Goal: Task Accomplishment & Management: Manage account settings

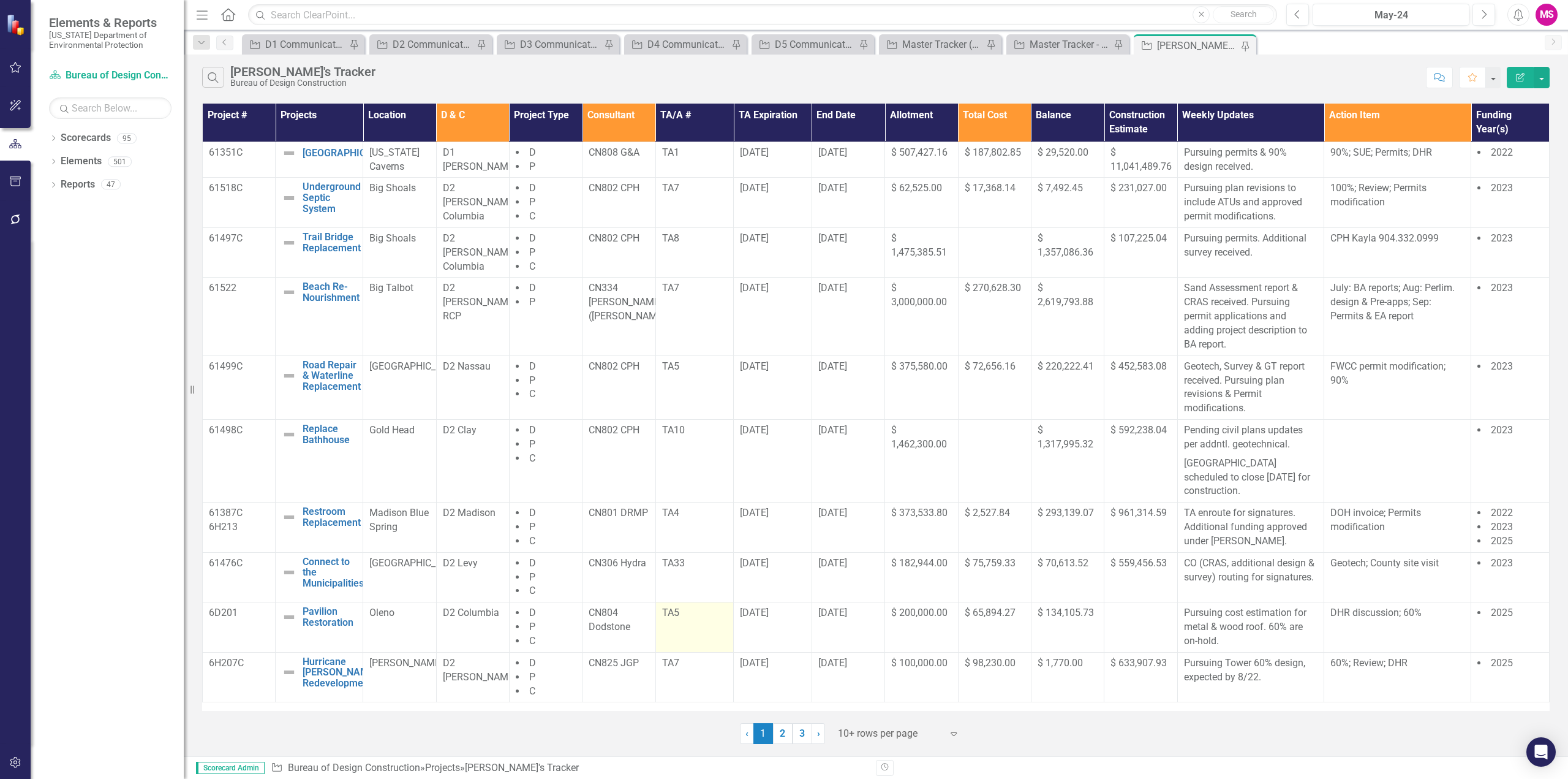
drag, startPoint x: 777, startPoint y: 731, endPoint x: 701, endPoint y: 647, distance: 113.3
click at [777, 731] on link "2" at bounding box center [783, 733] width 20 height 21
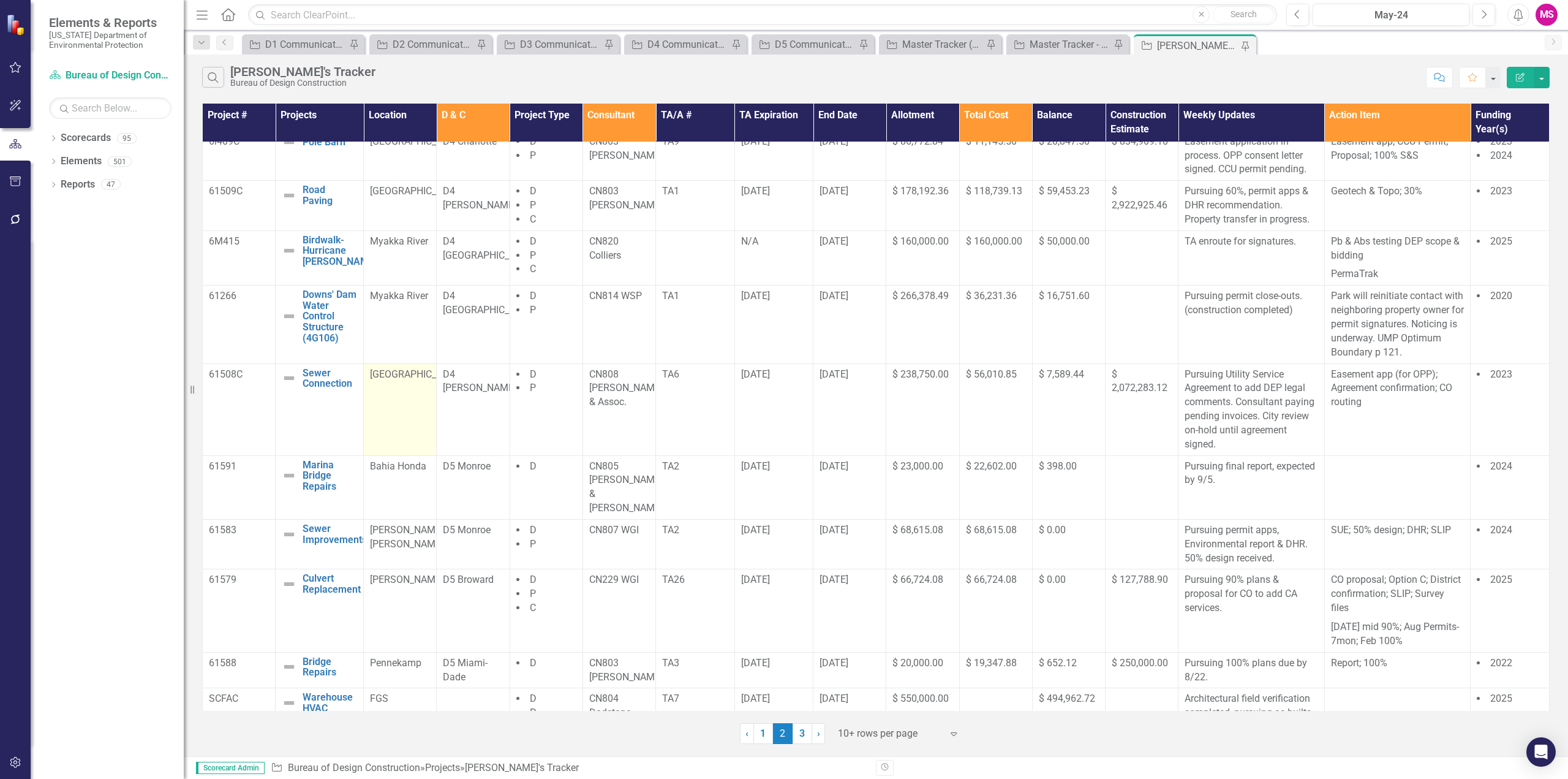
scroll to position [15, 0]
click at [800, 731] on link "3" at bounding box center [803, 733] width 20 height 21
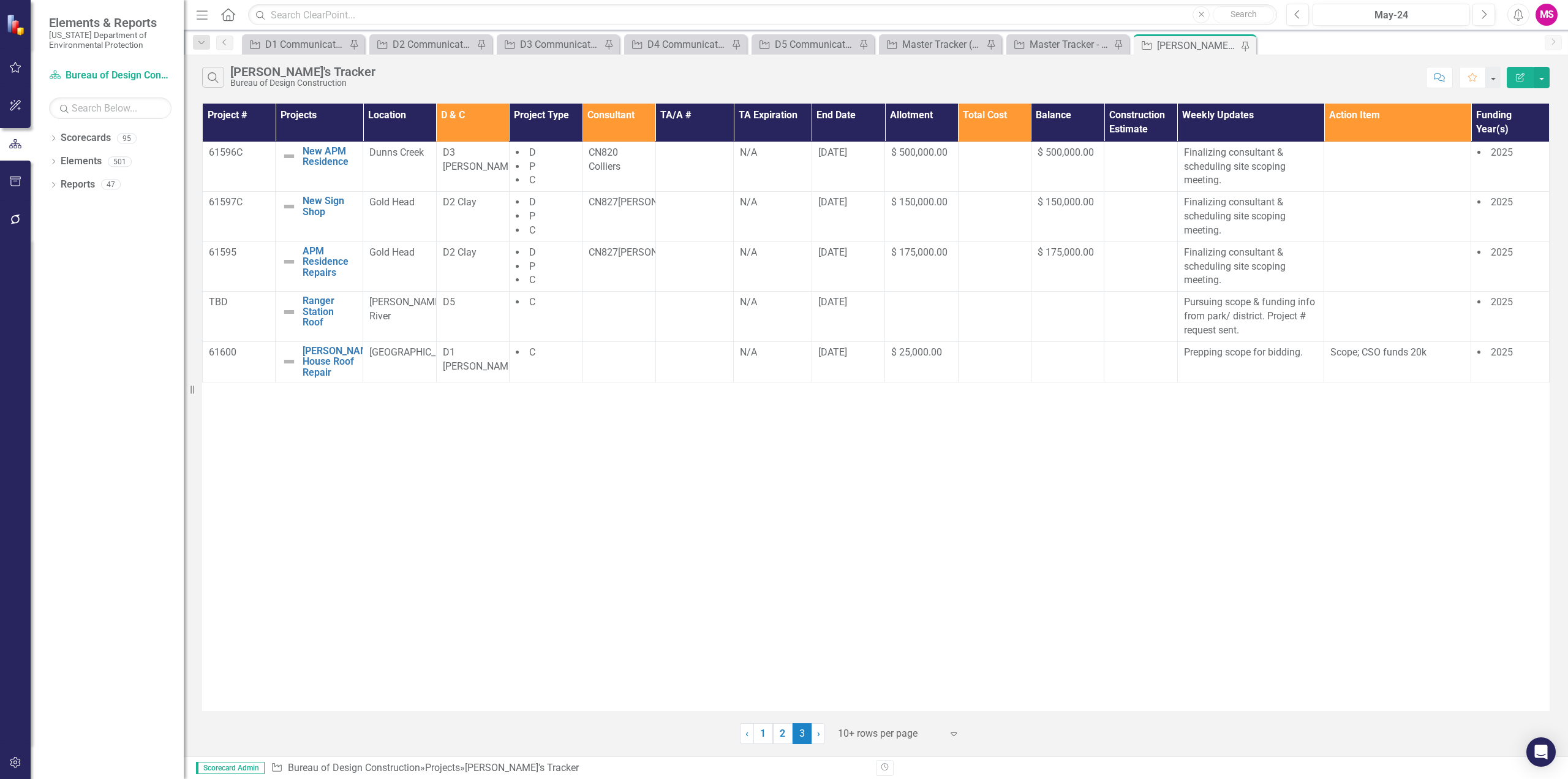
click at [1039, 544] on div "Project # Projects Location D & C Project Type Consultant TA/A # TA Expiration …" at bounding box center [876, 407] width 1348 height 607
click at [1231, 216] on p "Finalizing consultant & scheduling site scoping meeting." at bounding box center [1251, 217] width 134 height 43
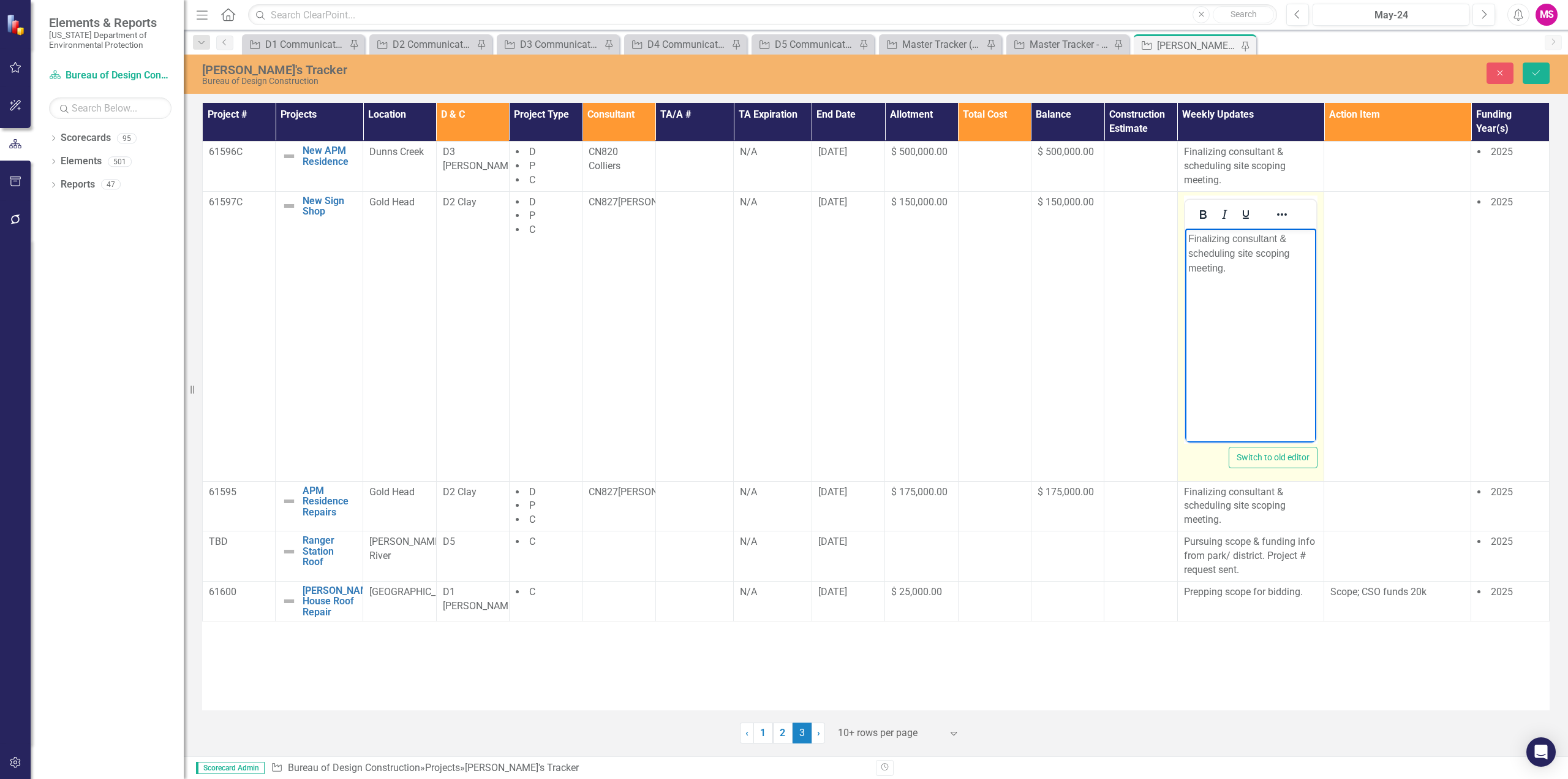
click at [1235, 252] on p "Finalizing consultant & scheduling site scoping meeting." at bounding box center [1250, 253] width 126 height 44
drag, startPoint x: 1299, startPoint y: 237, endPoint x: 1159, endPoint y: 236, distance: 140.0
click at [1185, 236] on html "Finalizing consultant & scheduling site scoping meeting." at bounding box center [1251, 319] width 132 height 184
click at [1533, 74] on icon "Save" at bounding box center [1537, 73] width 11 height 9
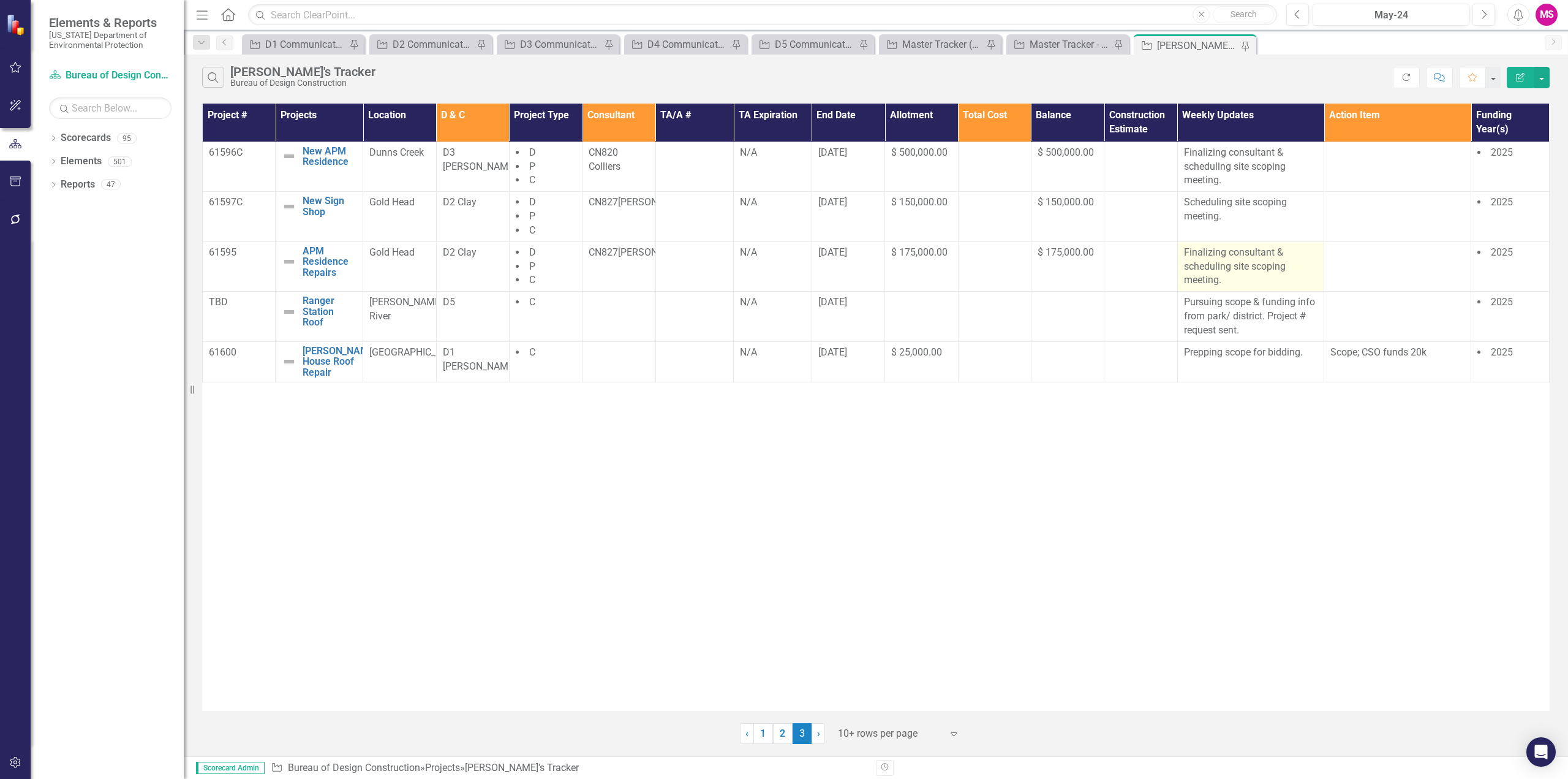
click at [1240, 265] on p "Finalizing consultant & scheduling site scoping meeting." at bounding box center [1251, 267] width 134 height 43
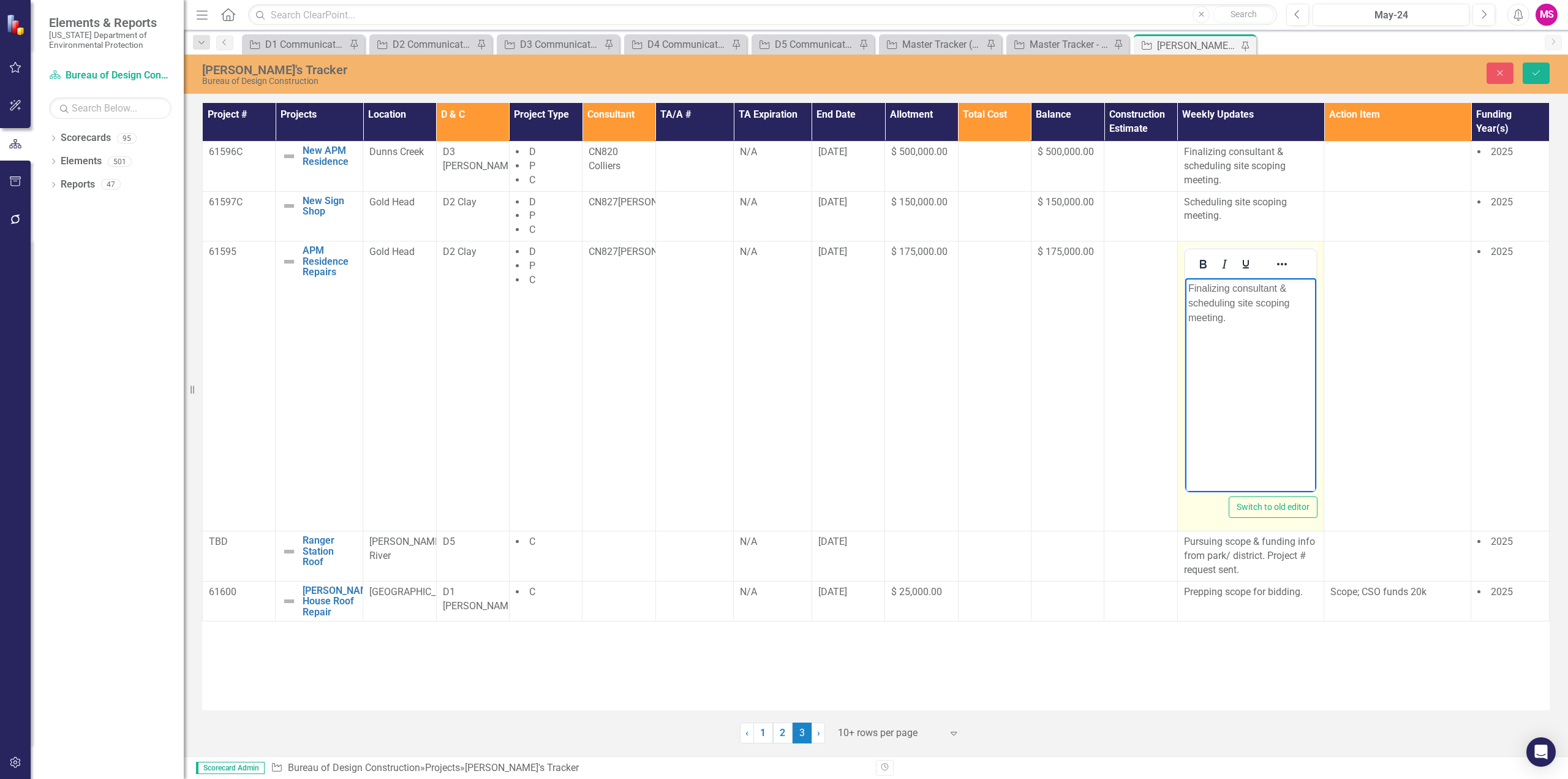
click at [1212, 282] on p "Finalizing consultant & scheduling site scoping meeting." at bounding box center [1250, 304] width 126 height 44
drag, startPoint x: 1250, startPoint y: 288, endPoint x: 2336, endPoint y: 573, distance: 1122.8
click at [1185, 294] on html "consultant & scheduling site scoping meeting." at bounding box center [1251, 370] width 132 height 184
drag, startPoint x: 1247, startPoint y: 380, endPoint x: 1311, endPoint y: 343, distance: 73.9
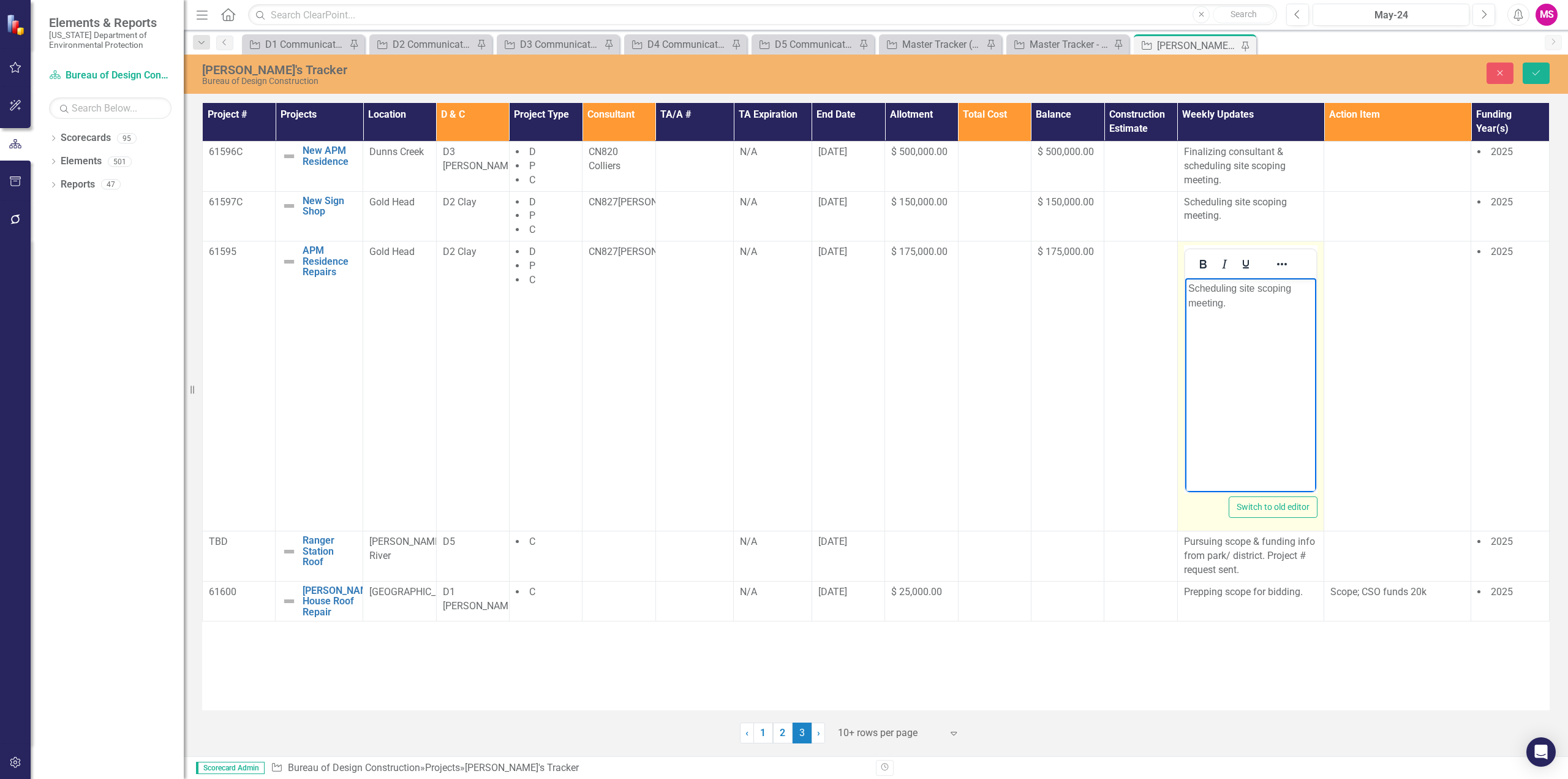
click at [1247, 380] on body "Scheduling site scoping meeting." at bounding box center [1251, 370] width 132 height 184
click at [1537, 77] on button "Save" at bounding box center [1537, 73] width 27 height 21
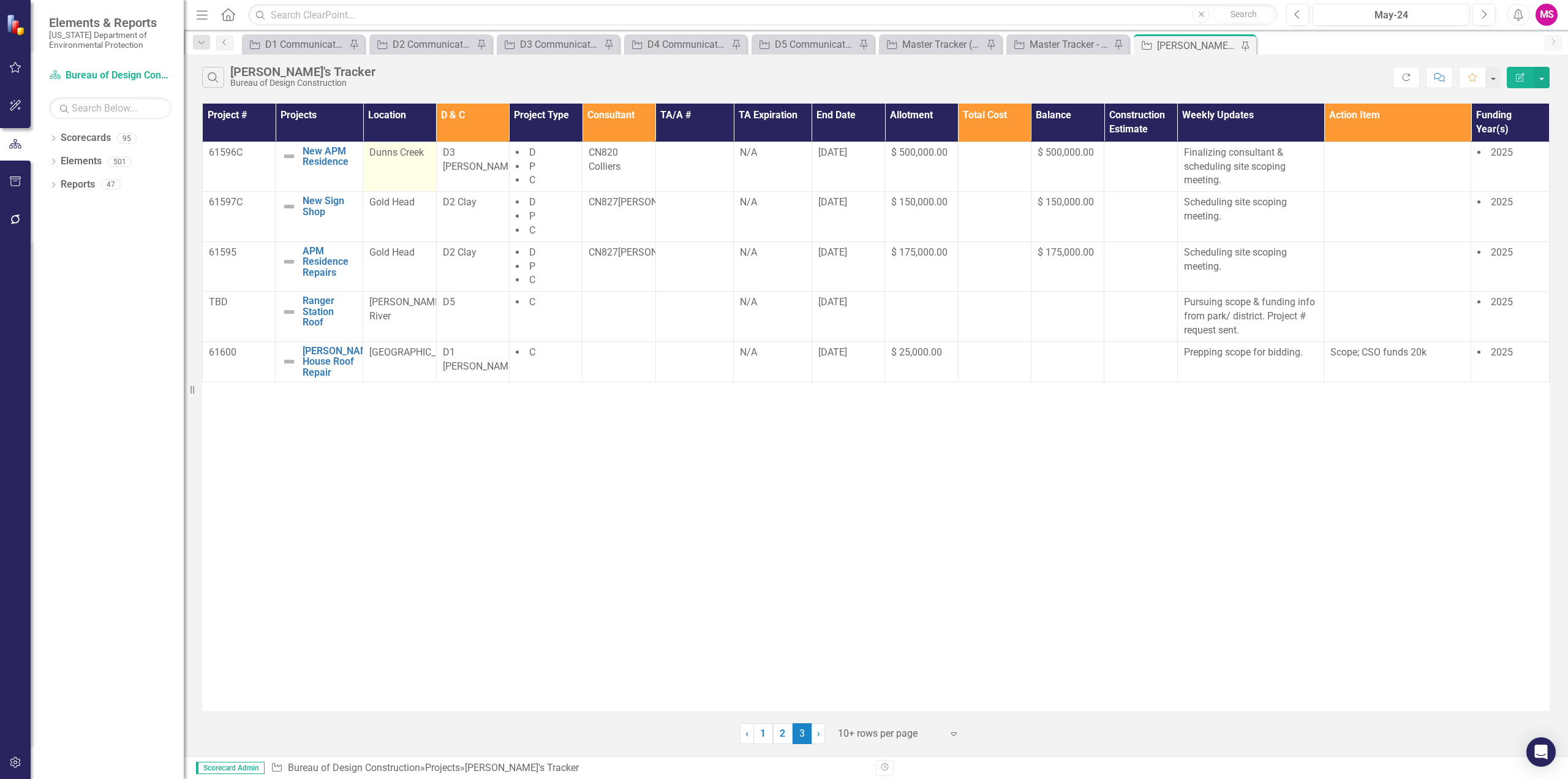
drag, startPoint x: 199, startPoint y: 13, endPoint x: 304, endPoint y: 184, distance: 200.7
click at [199, 13] on icon "Menu" at bounding box center [202, 14] width 16 height 13
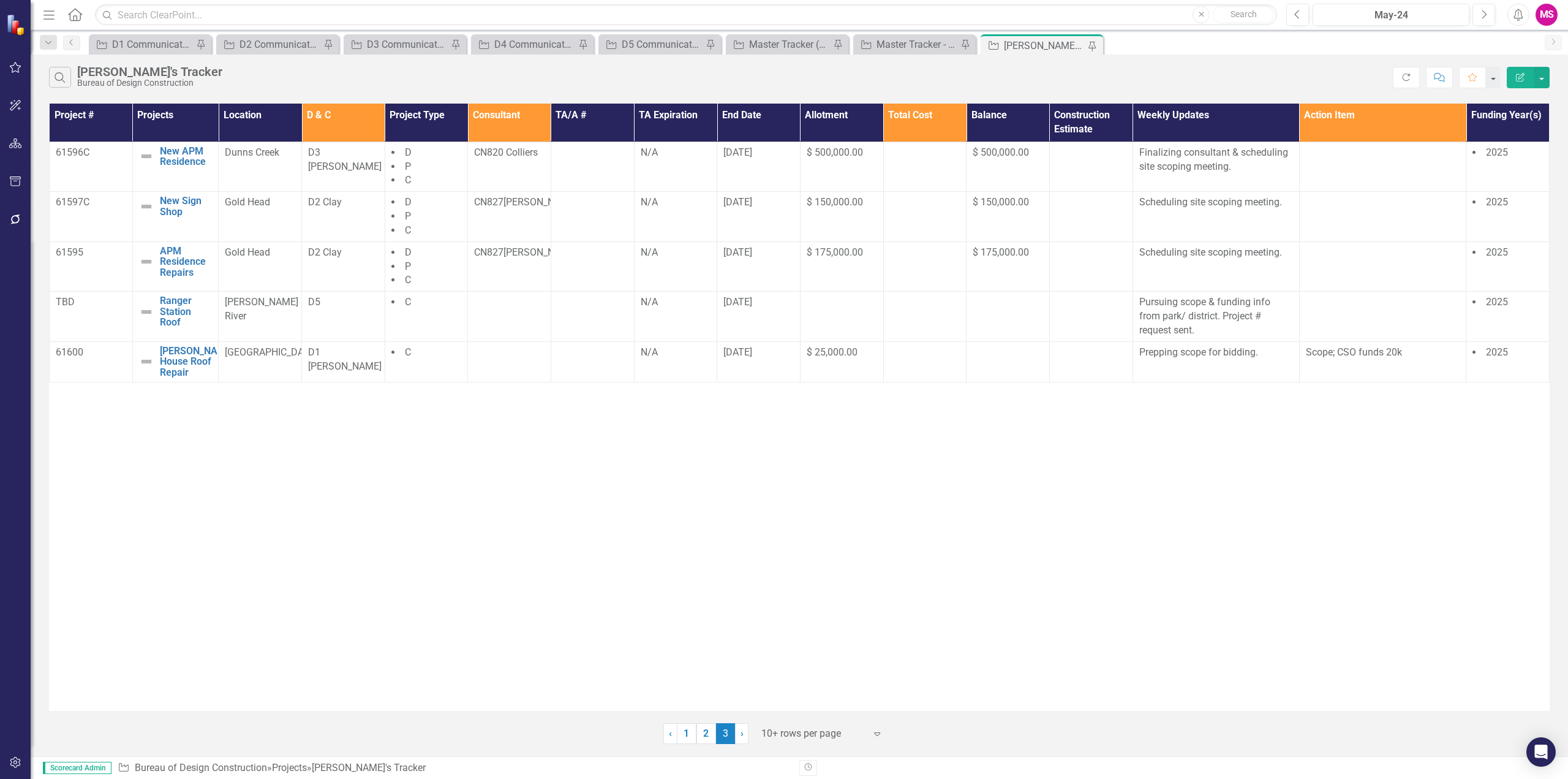
click at [1316, 464] on div "Project # Projects Location D & C Project Type Consultant TA/A # TA Expiration …" at bounding box center [799, 407] width 1501 height 607
click at [702, 732] on link "2" at bounding box center [706, 733] width 20 height 21
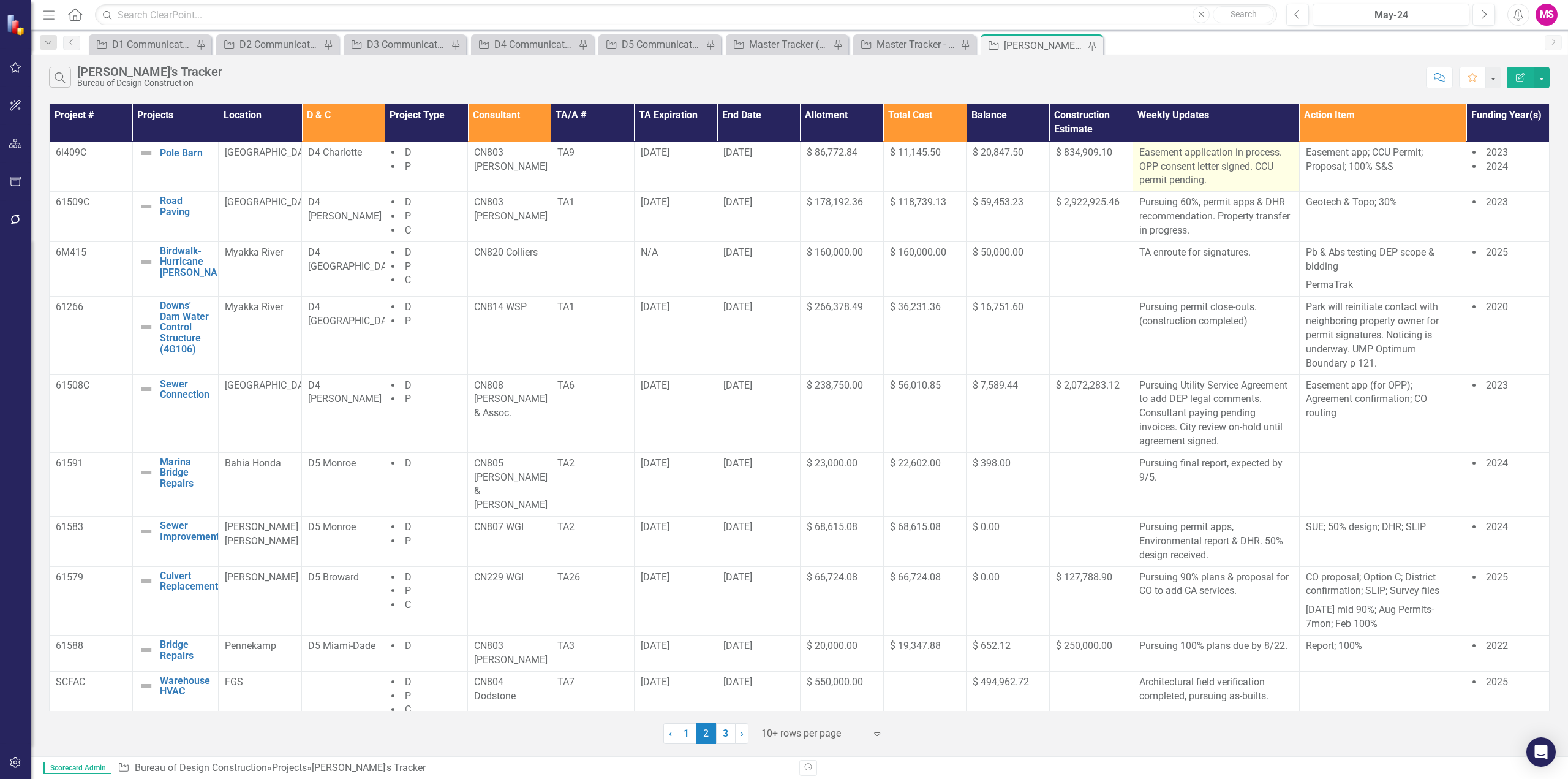
click at [1230, 165] on p "Easement application in process. OPP consent letter signed. CCU permit pending." at bounding box center [1216, 167] width 154 height 43
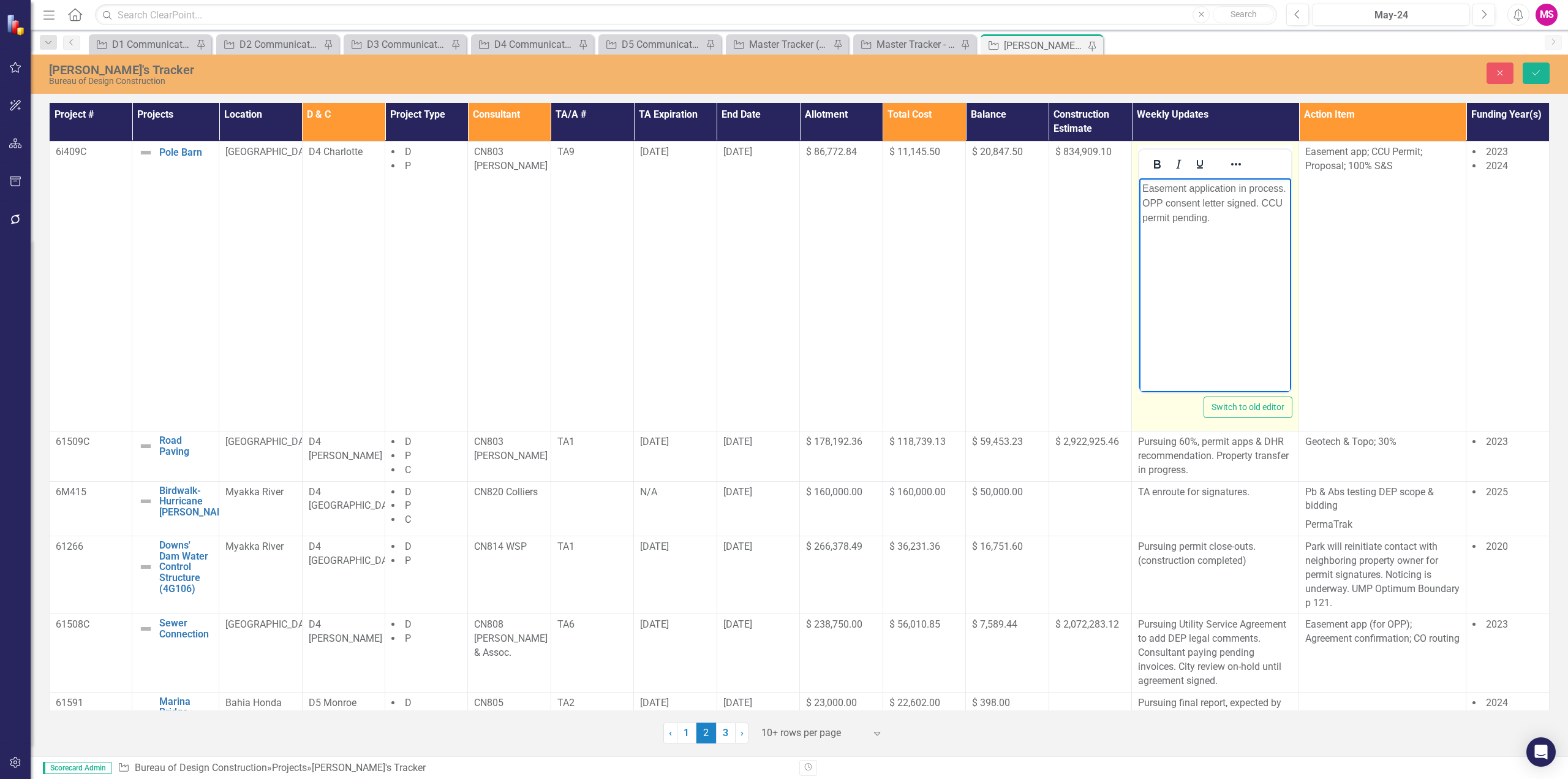
drag, startPoint x: 1260, startPoint y: 202, endPoint x: 1158, endPoint y: 204, distance: 102.0
click at [1145, 202] on p "Easement application in process. OPP consent letter signed. CCU permit pending." at bounding box center [1216, 204] width 146 height 44
drag, startPoint x: 1261, startPoint y: 200, endPoint x: 1121, endPoint y: 206, distance: 140.1
click at [1140, 206] on html "Easement application in process. OPP consent letter signed. CCU permit pending." at bounding box center [1216, 270] width 152 height 184
click at [1541, 74] on icon "Save" at bounding box center [1537, 73] width 11 height 9
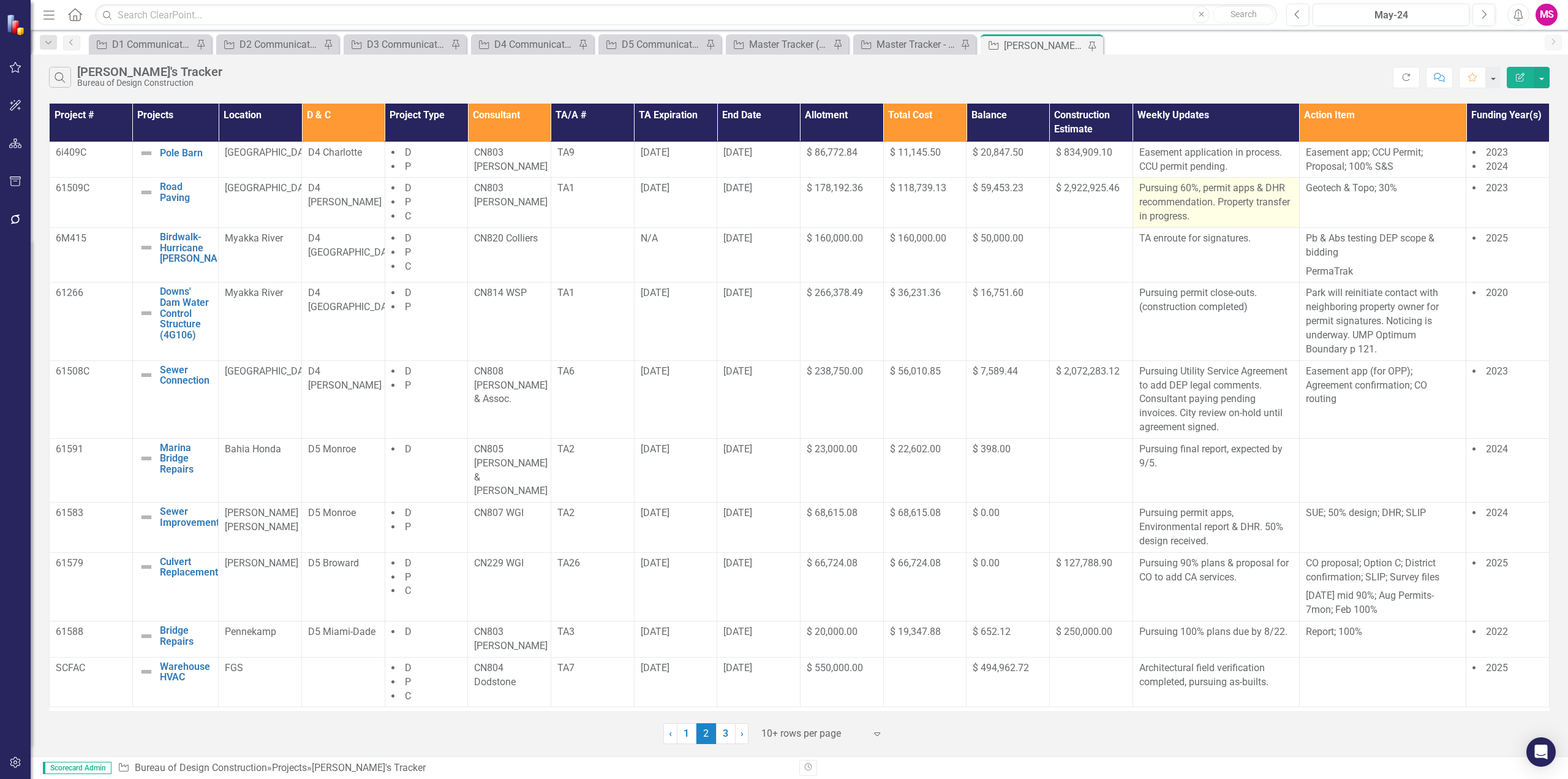
click at [1243, 218] on p "Pursuing 60%, permit apps & DHR recommendation. Property transfer in progress." at bounding box center [1216, 203] width 154 height 43
click at [1212, 199] on p "Pursuing 60%, permit apps & DHR recommendation. Property transfer in progress." at bounding box center [1216, 203] width 154 height 43
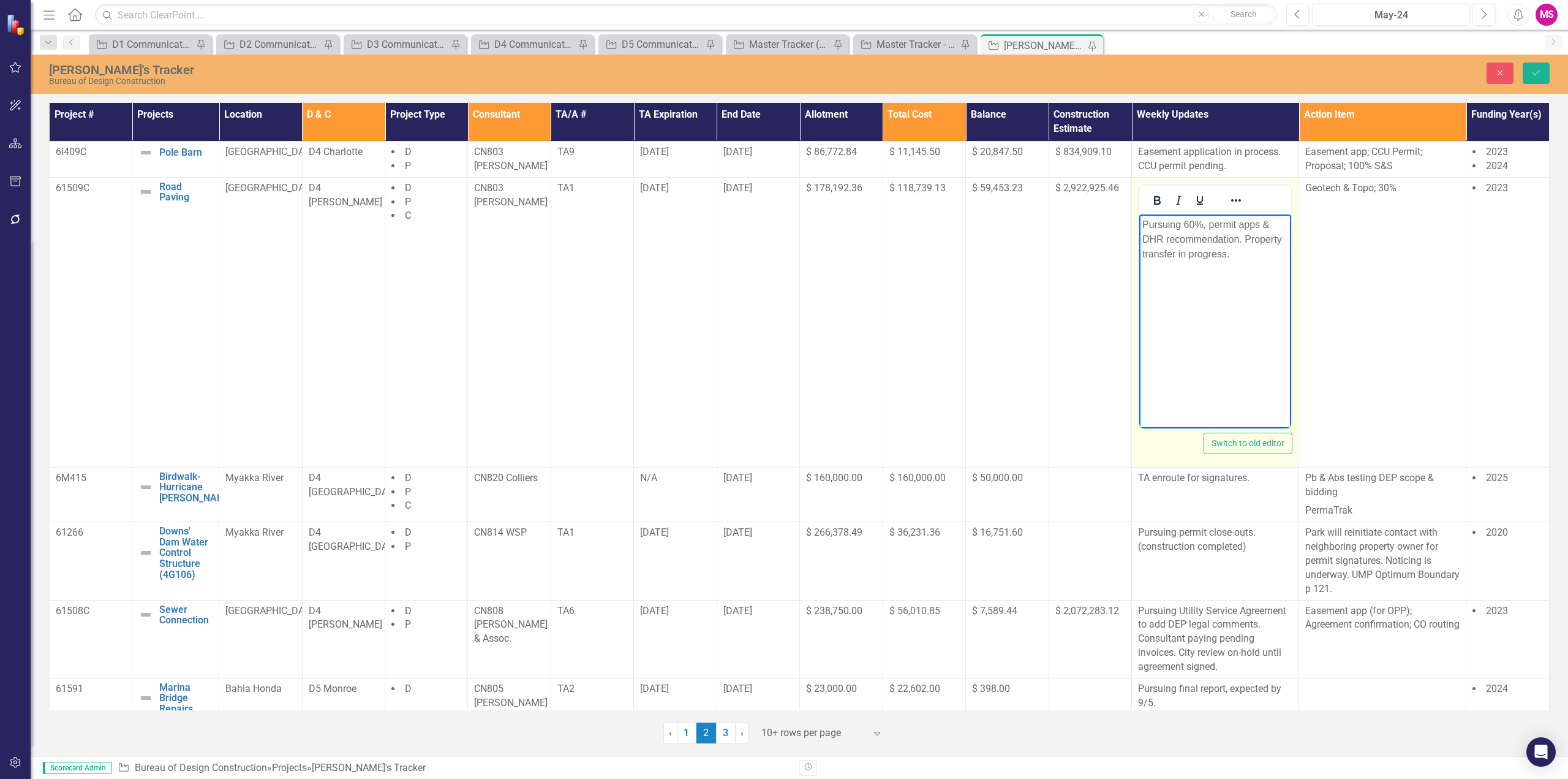
click at [1238, 239] on p "Pursuing 60%, permit apps & DHR recommendation. Property transfer in progress." at bounding box center [1216, 239] width 146 height 44
click at [1538, 71] on icon "Save" at bounding box center [1537, 73] width 11 height 9
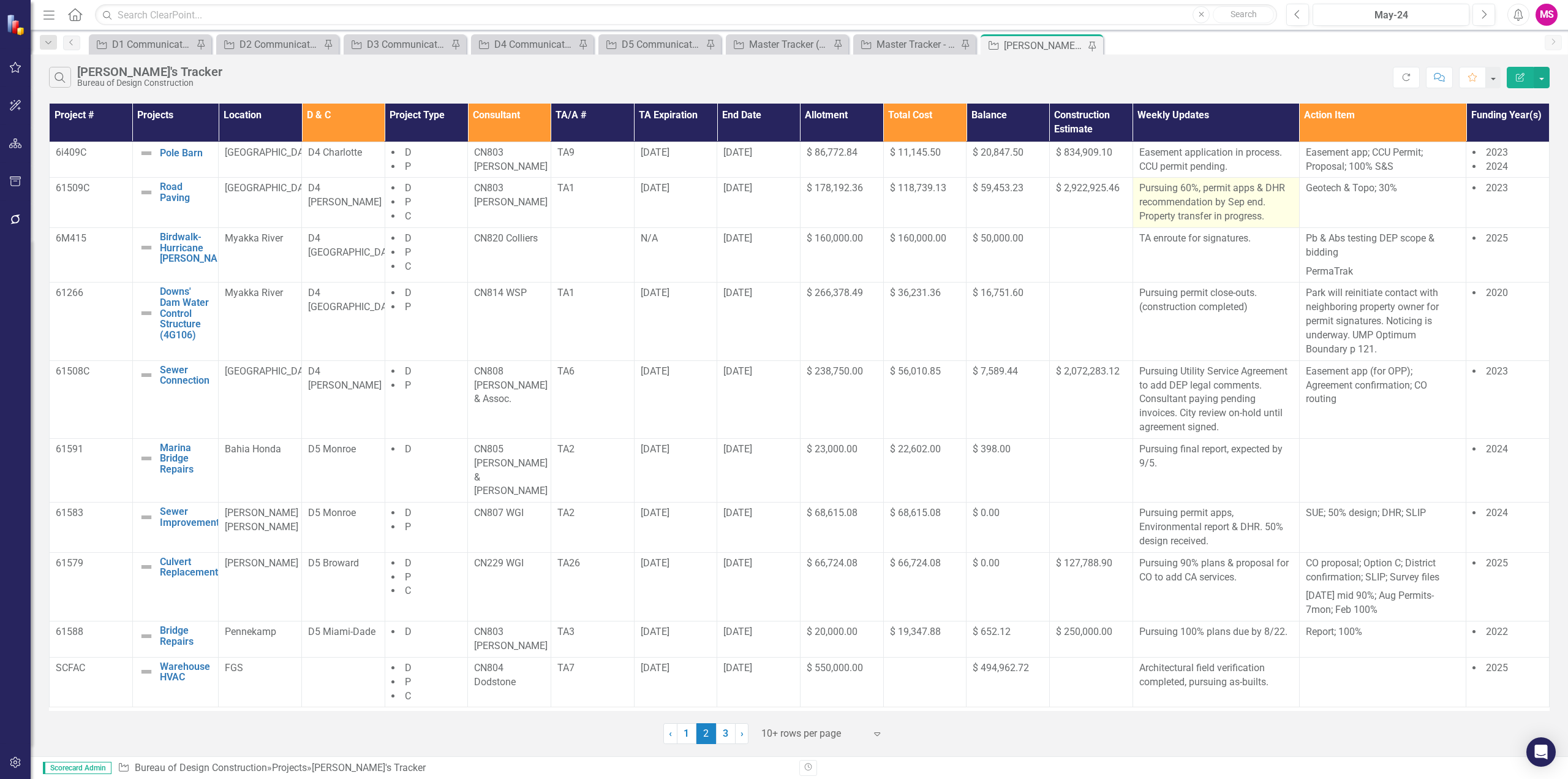
click at [1228, 203] on p "Pursuing 60%, permit apps & DHR recommendation by Sep end. Property transfer in…" at bounding box center [1216, 203] width 154 height 43
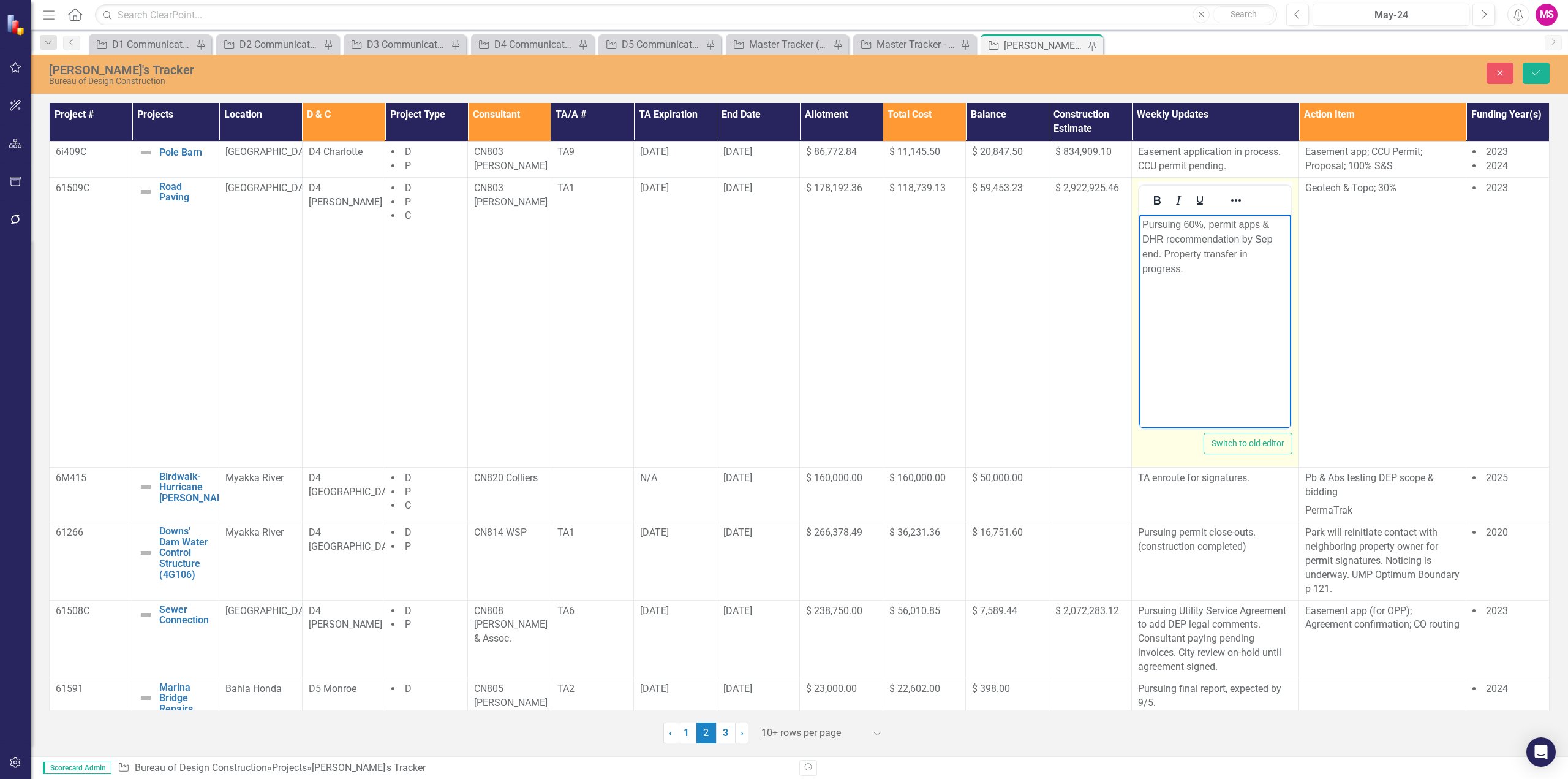
click at [1245, 239] on p "Pursuing 60%, permit apps & DHR recommendation by Sep end. Property transfer in…" at bounding box center [1216, 246] width 146 height 59
click at [1276, 239] on p "Pursuing 60%, permit apps & DHR recommendation Sep end. Property transfer in pr…" at bounding box center [1216, 239] width 145 height 44
click at [1261, 223] on p "Pursuing 60%, permit apps & DHR recommendation. Property transfer in progress." at bounding box center [1216, 239] width 145 height 44
click at [1267, 223] on p "Pursuing 60%, permit apps (by Sep end) & DHR recommendation. Property transfer …" at bounding box center [1216, 246] width 145 height 59
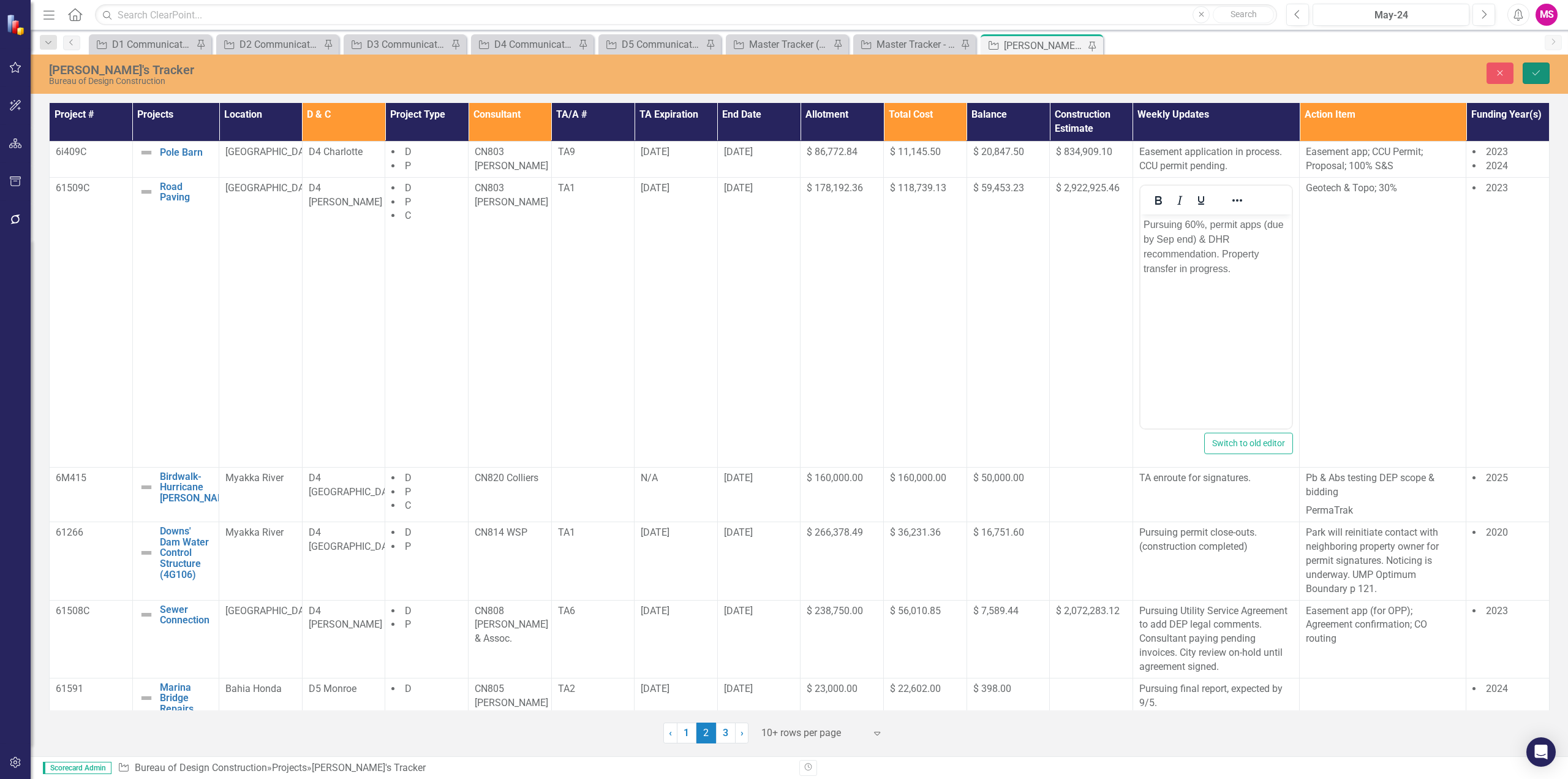
click at [1535, 77] on icon "Save" at bounding box center [1537, 73] width 11 height 9
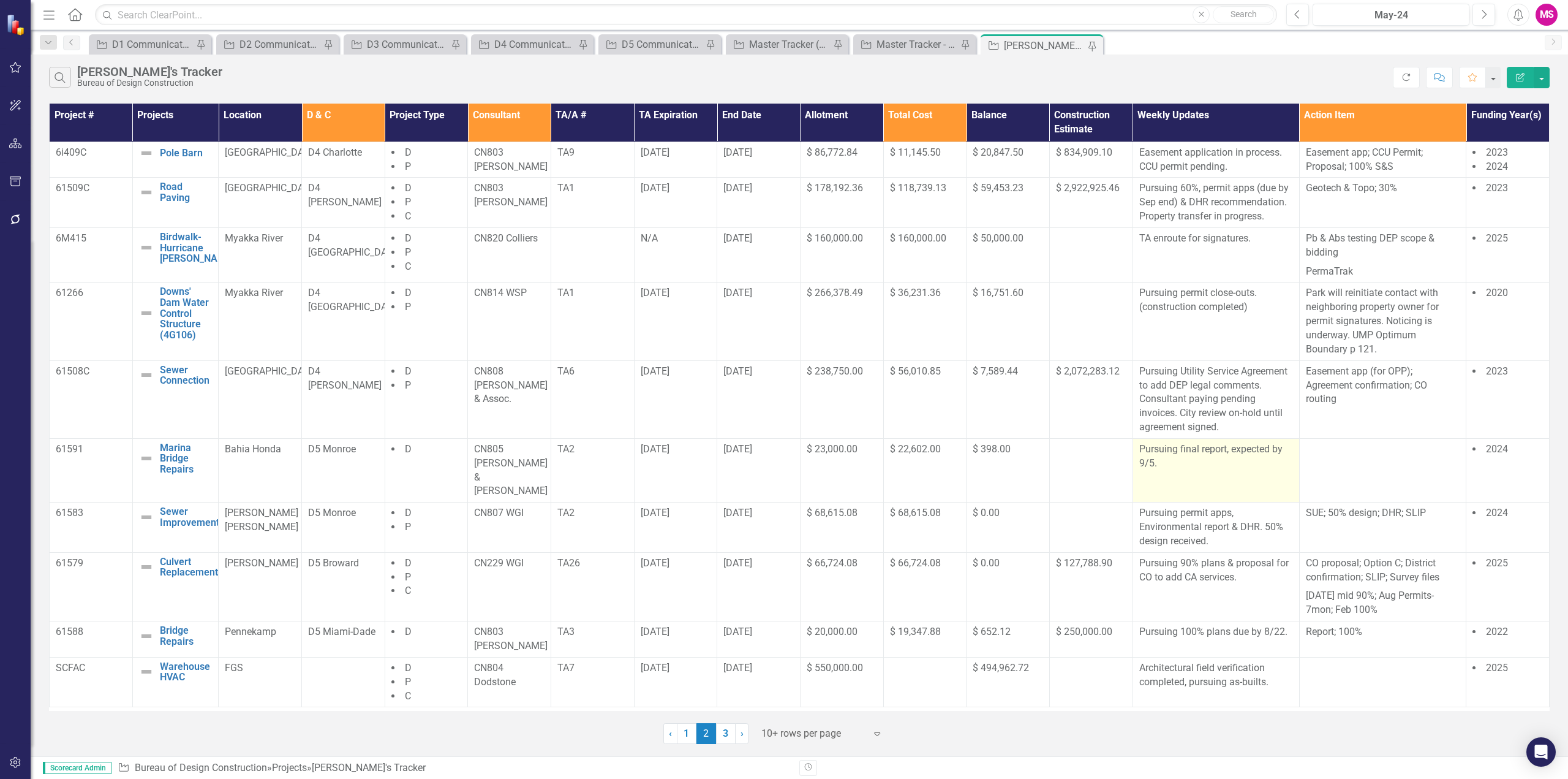
click at [1177, 464] on p "Pursuing final report, expected by 9/5." at bounding box center [1216, 457] width 154 height 28
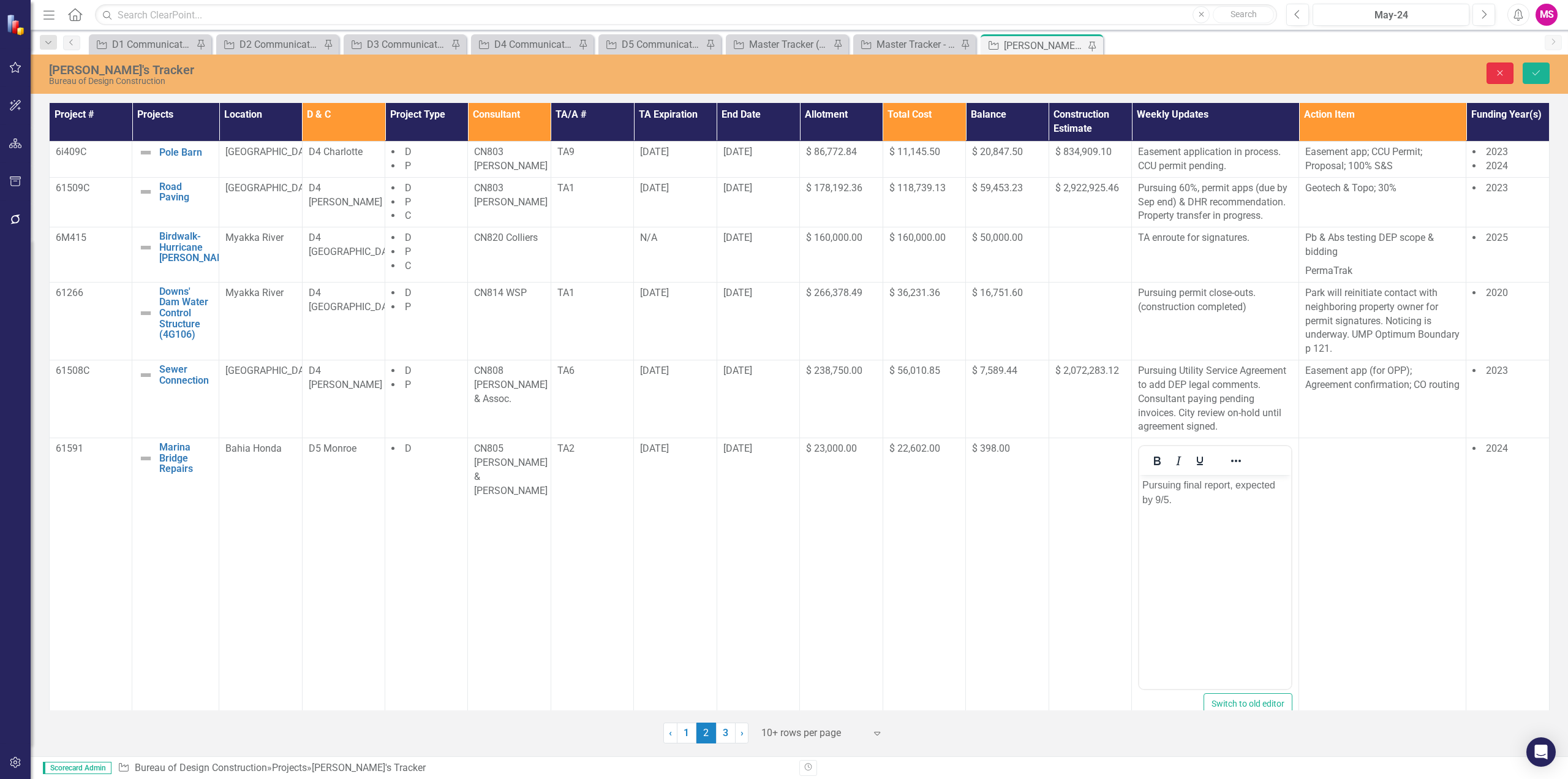
click at [1506, 74] on button "Close" at bounding box center [1501, 73] width 27 height 21
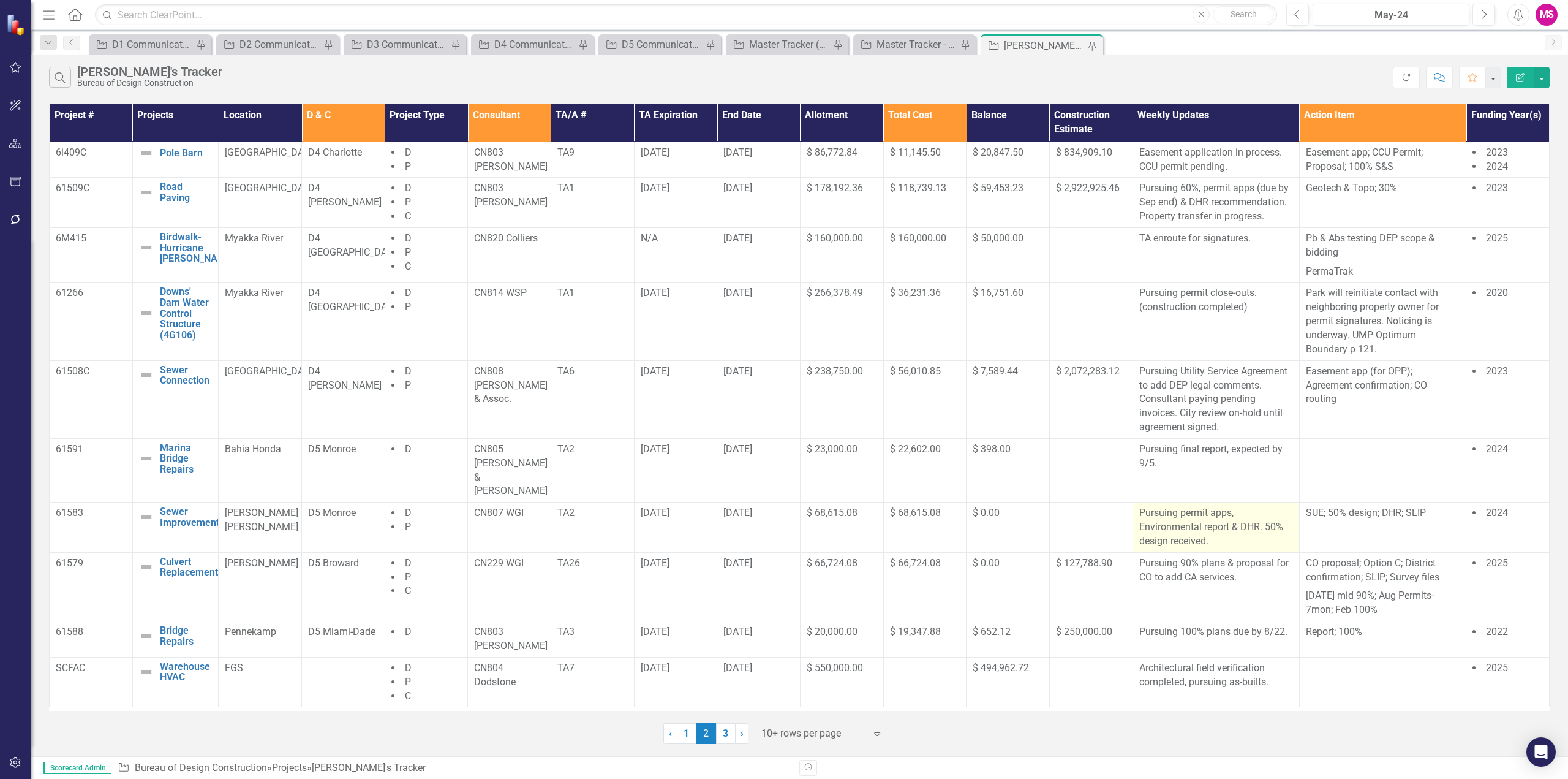
click at [1203, 507] on p "Pursuing permit apps, Environmental report & DHR. 50% design received." at bounding box center [1216, 528] width 154 height 43
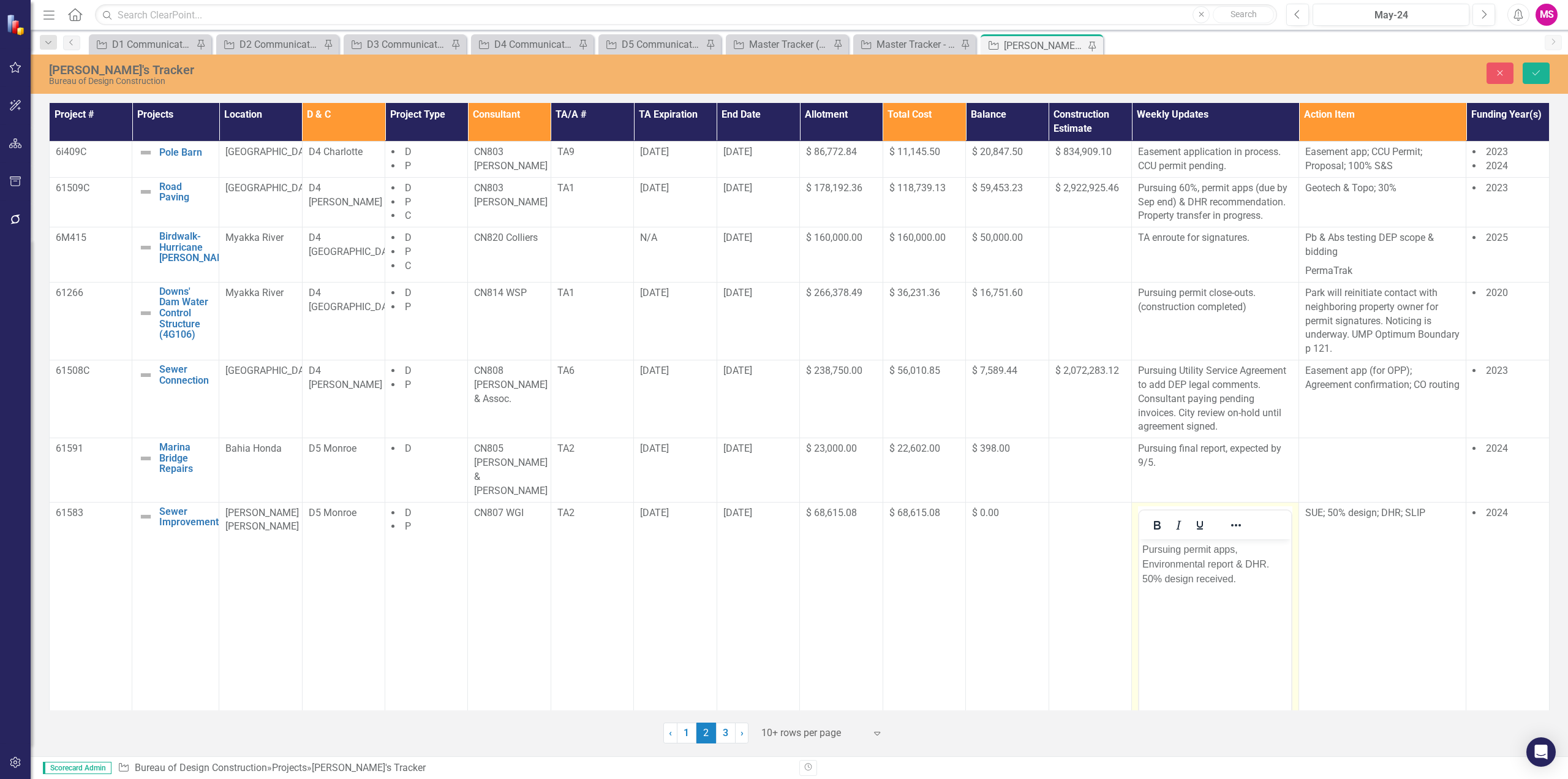
click at [1237, 564] on p "Pursuing permit apps, Environmental report & DHR. 50% design received." at bounding box center [1216, 564] width 146 height 44
click at [1533, 62] on button "Save" at bounding box center [1537, 73] width 27 height 21
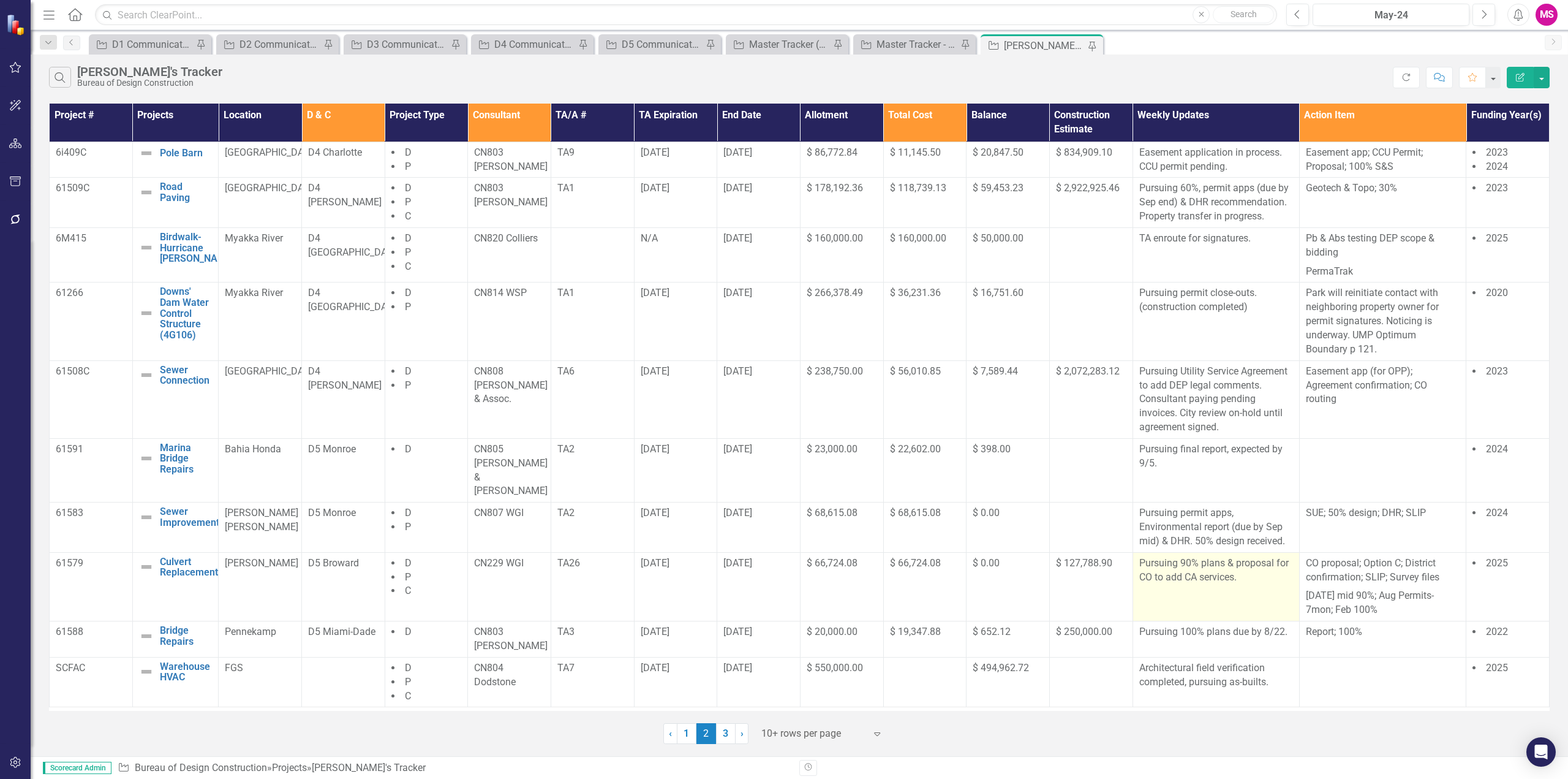
click at [1231, 556] on p "Pursuing 90% plans & proposal for CO to add CA services." at bounding box center [1216, 570] width 154 height 28
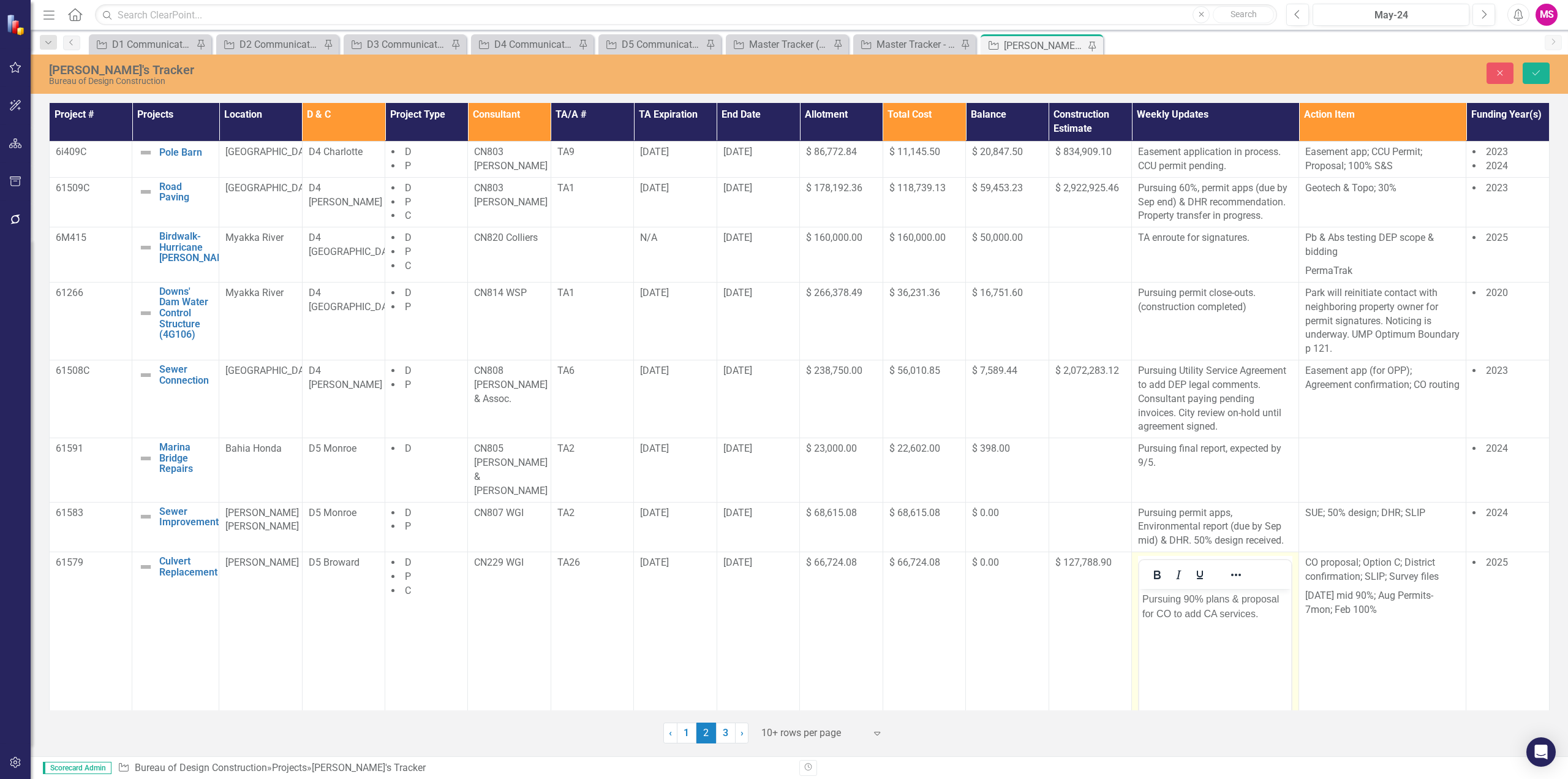
click at [1231, 597] on p "Pursuing 90% plans & proposal for CO to add CA services." at bounding box center [1216, 606] width 146 height 29
click at [1541, 74] on icon "Save" at bounding box center [1537, 73] width 11 height 9
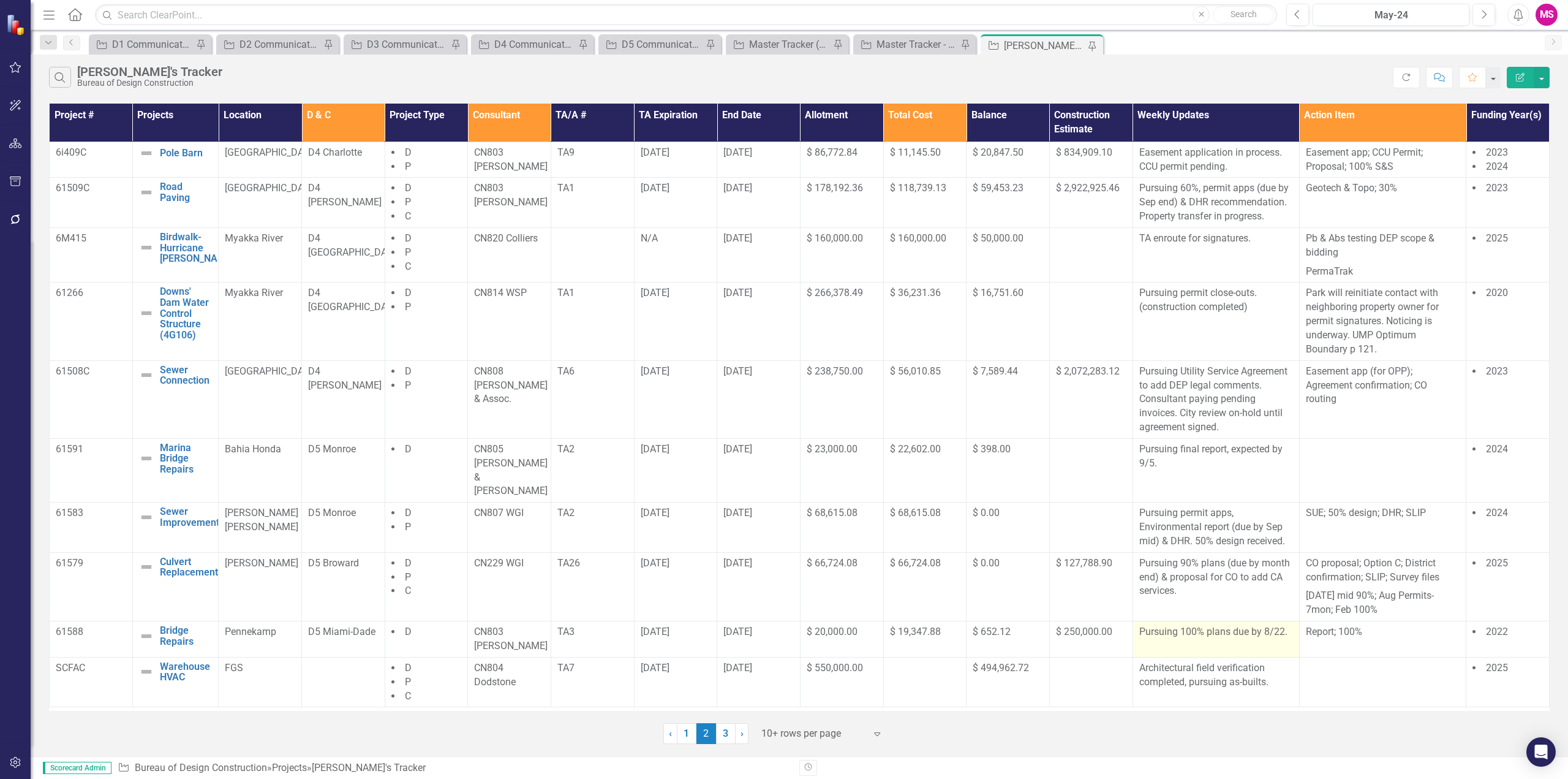
click at [1243, 625] on p "Pursuing 100% plans due by 8/22." at bounding box center [1216, 632] width 154 height 14
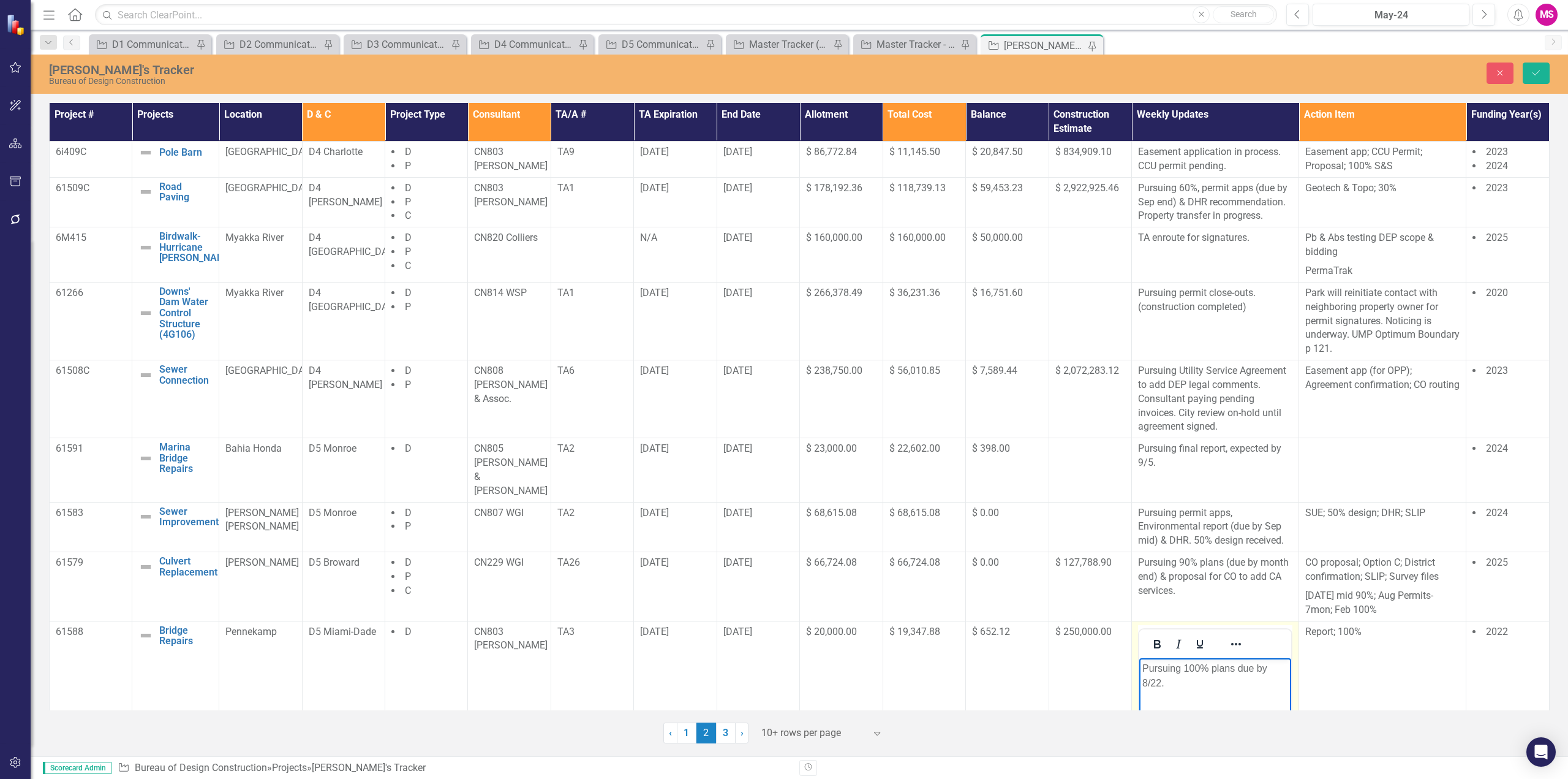
click at [1141, 680] on body "Pursuing 100% plans due by 8/22." at bounding box center [1216, 749] width 152 height 184
click at [1272, 668] on p "Pursuing 100% plans due by ." at bounding box center [1216, 668] width 145 height 15
click at [1171, 680] on p "Pursuing 100% plans due by monthend." at bounding box center [1216, 675] width 145 height 29
click at [1539, 72] on icon "submit" at bounding box center [1536, 72] width 7 height 5
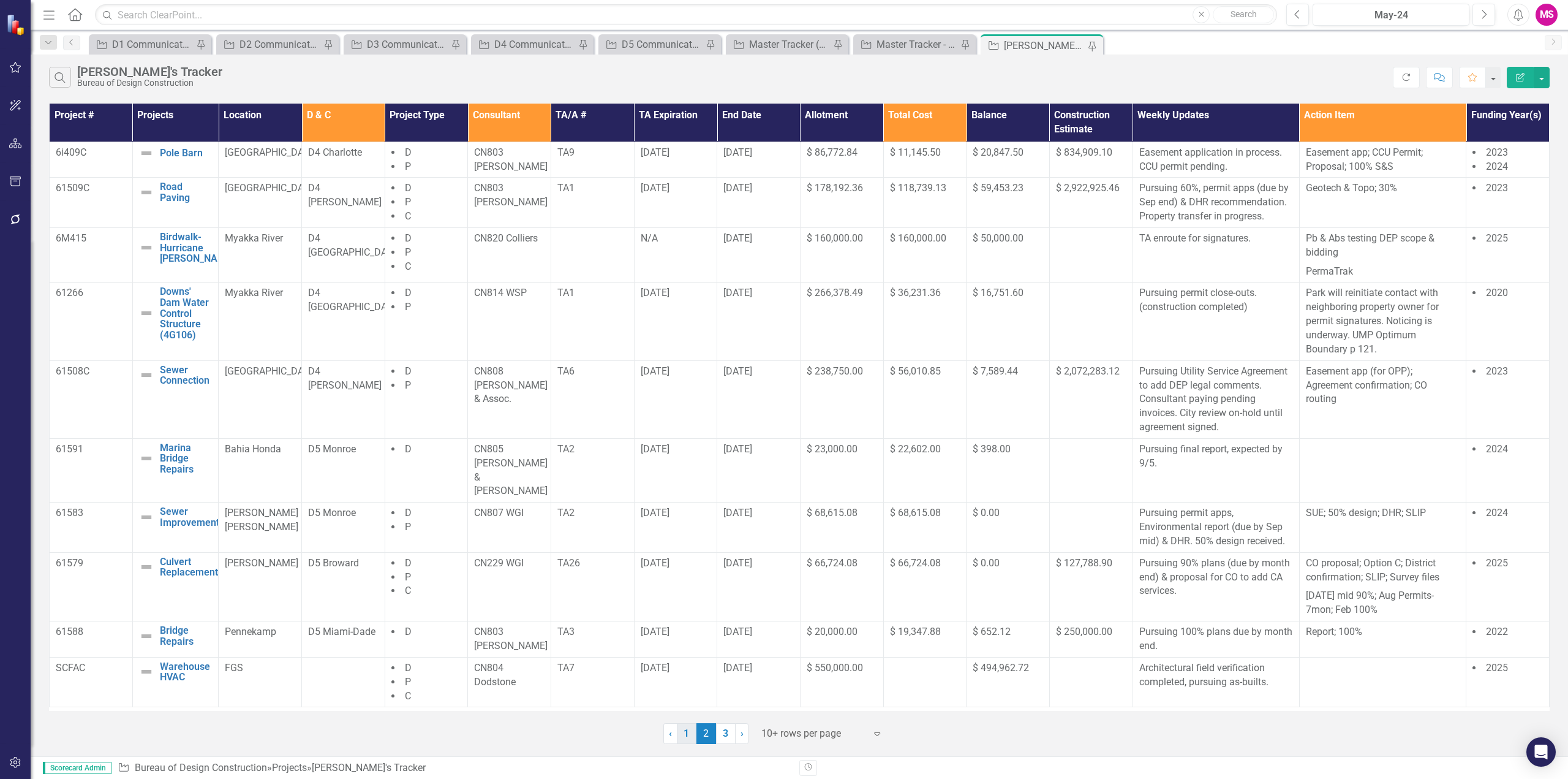
click at [689, 731] on link "1" at bounding box center [687, 733] width 20 height 21
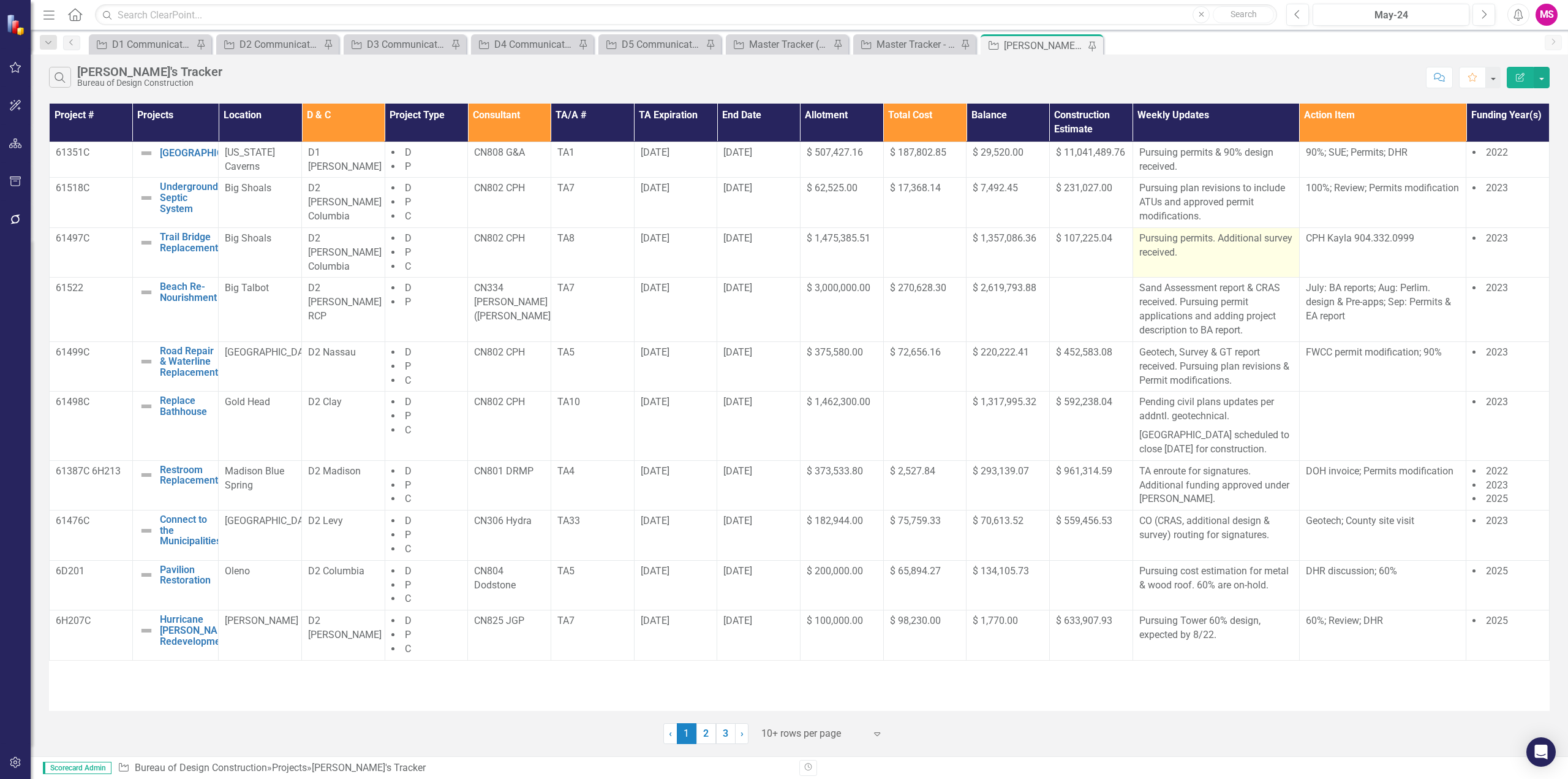
click at [1251, 250] on p "Pursuing permits. Additional survey received." at bounding box center [1216, 246] width 154 height 28
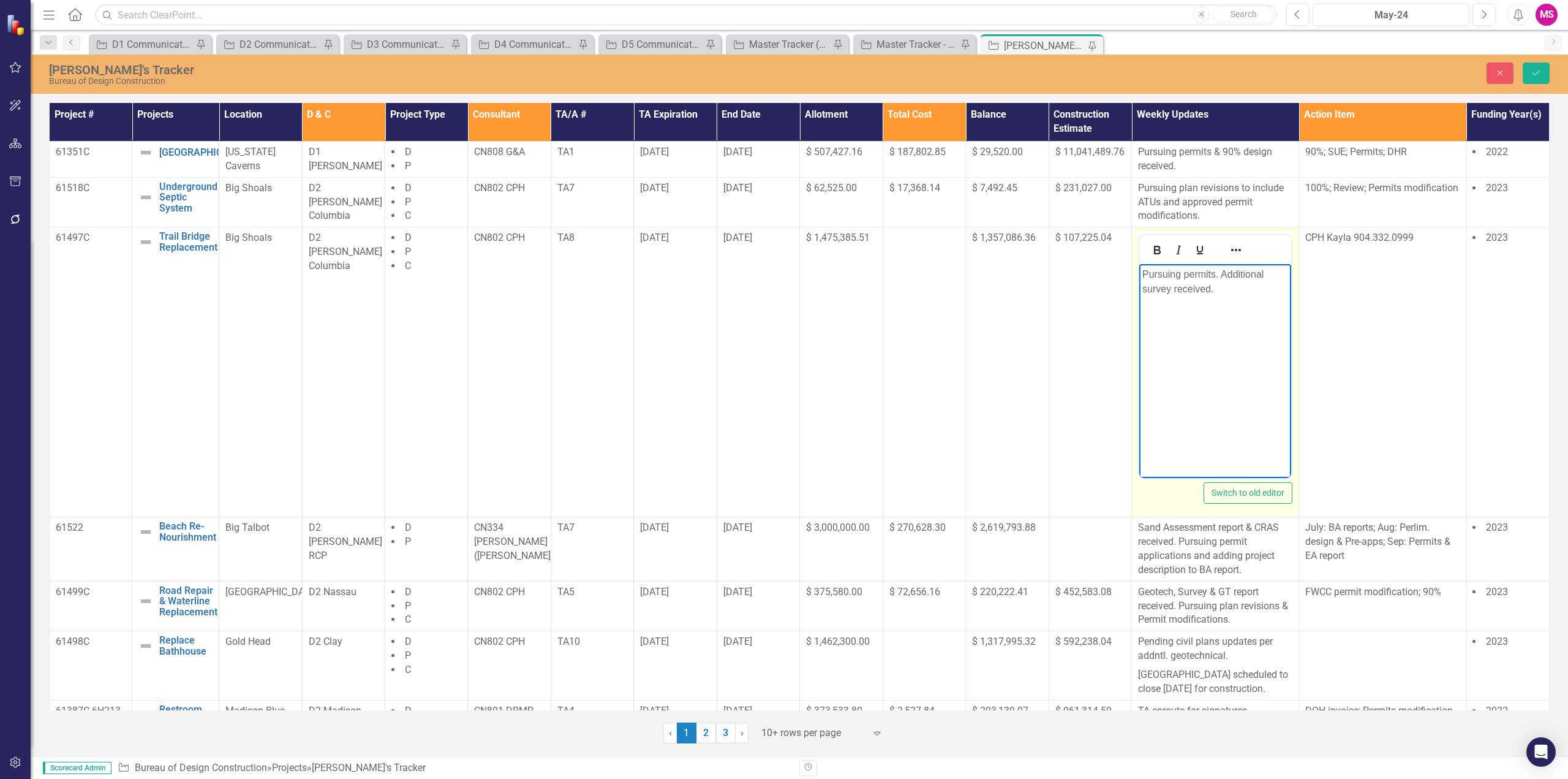
click at [1184, 275] on p "Pursuing permits. Additional survey received." at bounding box center [1216, 282] width 146 height 29
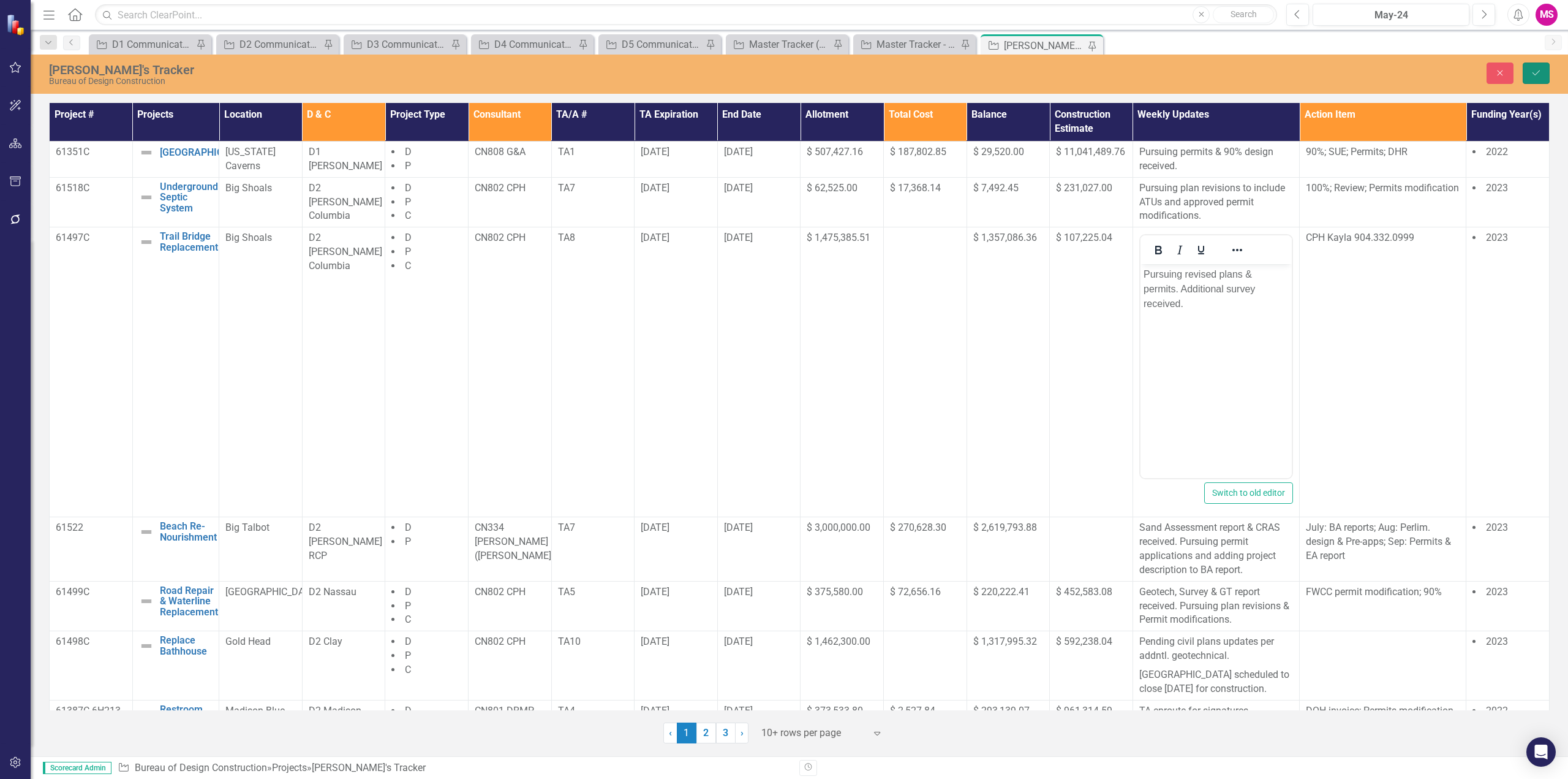
click at [1541, 74] on icon "Save" at bounding box center [1537, 73] width 11 height 9
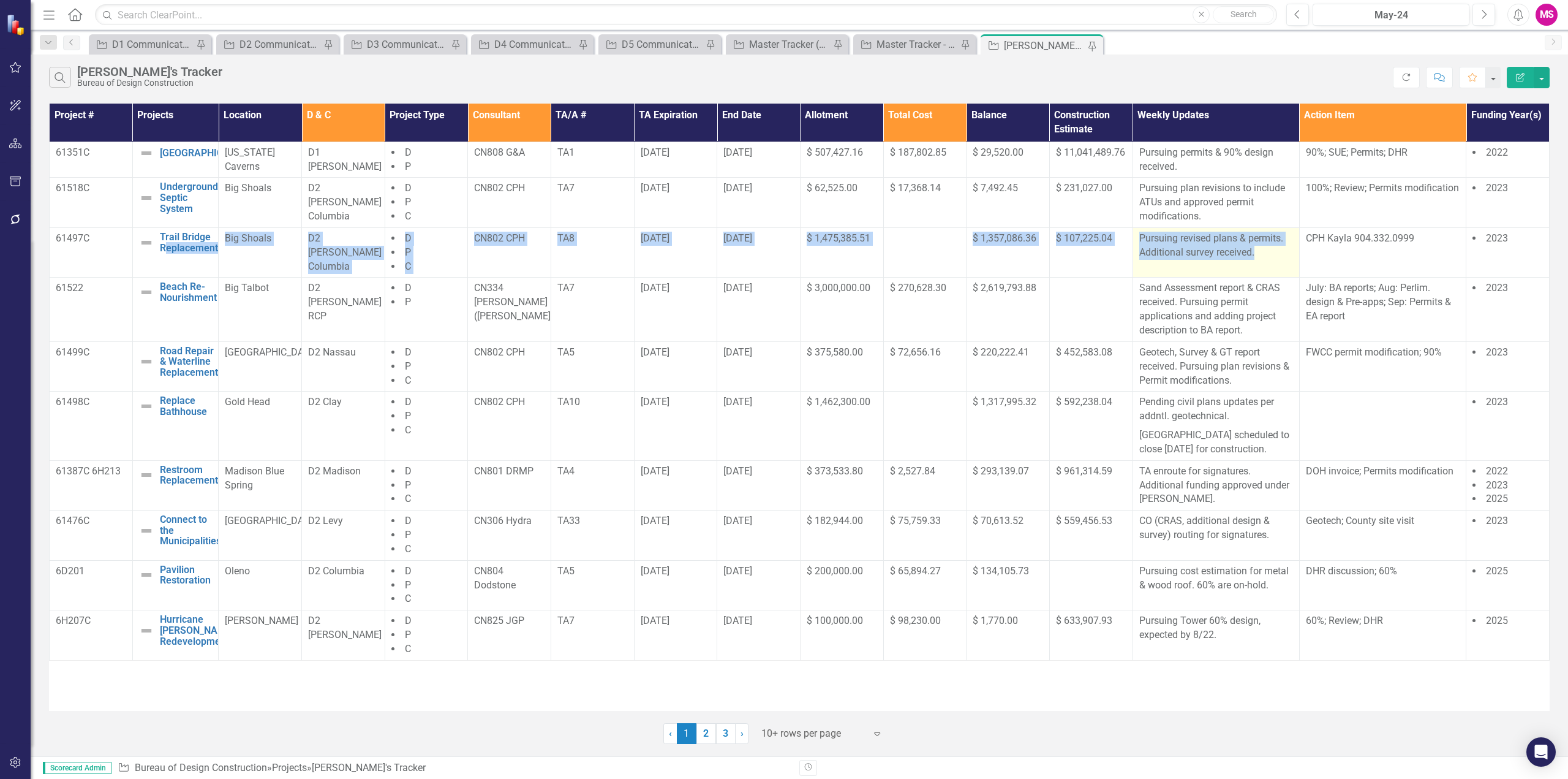
drag, startPoint x: 696, startPoint y: 299, endPoint x: 1281, endPoint y: 259, distance: 586.4
click at [1281, 259] on tr "61497C Trail Bridge Replacement Edit Edit Project Link Open Element Big Shoals …" at bounding box center [800, 252] width 1501 height 50
click at [1285, 258] on p "Pursuing revised plans & permits. Additional survey received." at bounding box center [1216, 246] width 154 height 28
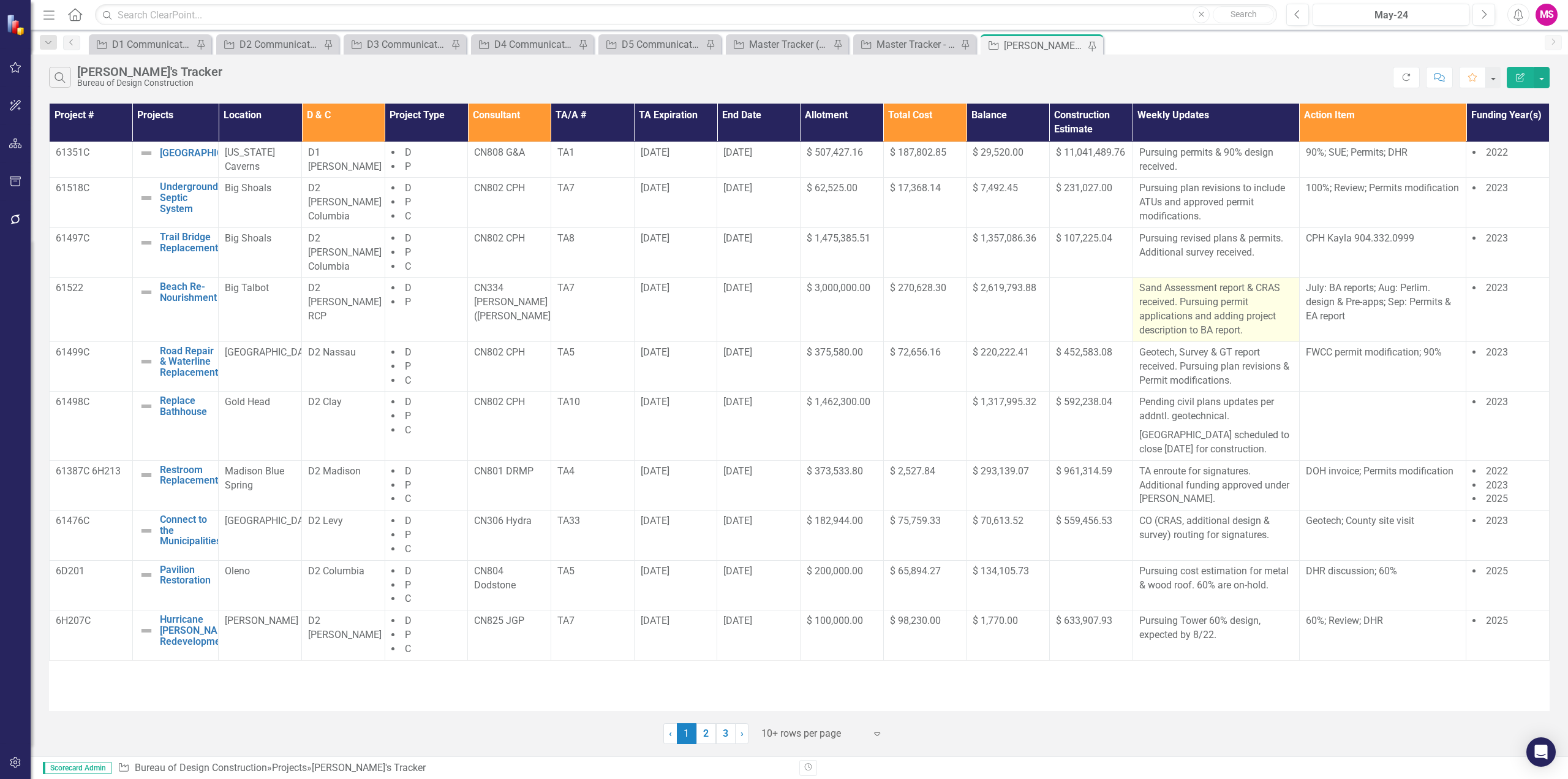
click at [1254, 327] on p "Sand Assessment report & CRAS received. Pursuing permit applications and adding…" at bounding box center [1216, 309] width 154 height 56
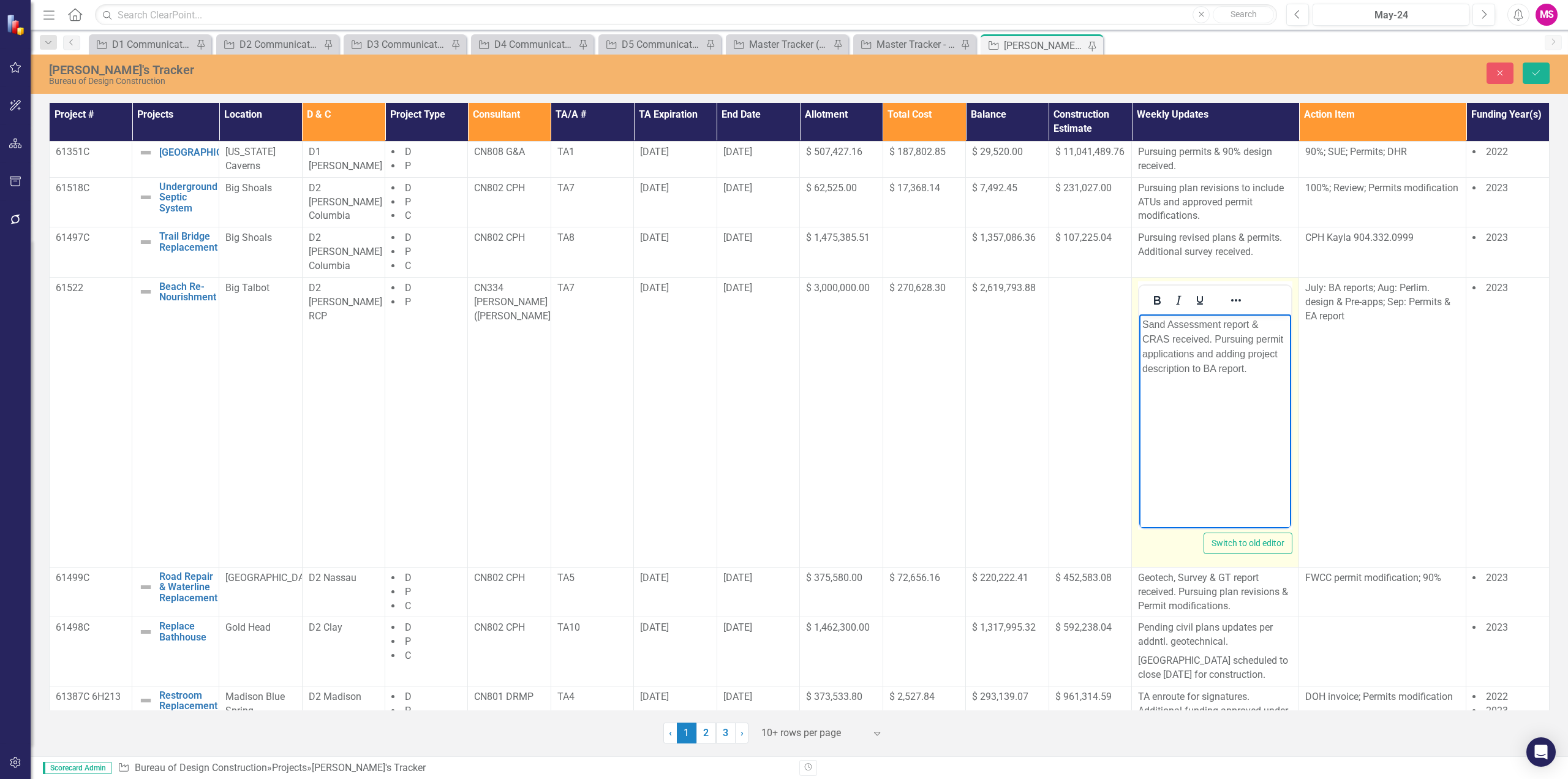
click at [1245, 368] on p "Sand Assessment report & CRAS received. Pursuing permit applications and adding…" at bounding box center [1216, 346] width 146 height 59
click at [1540, 74] on icon "Save" at bounding box center [1537, 73] width 11 height 9
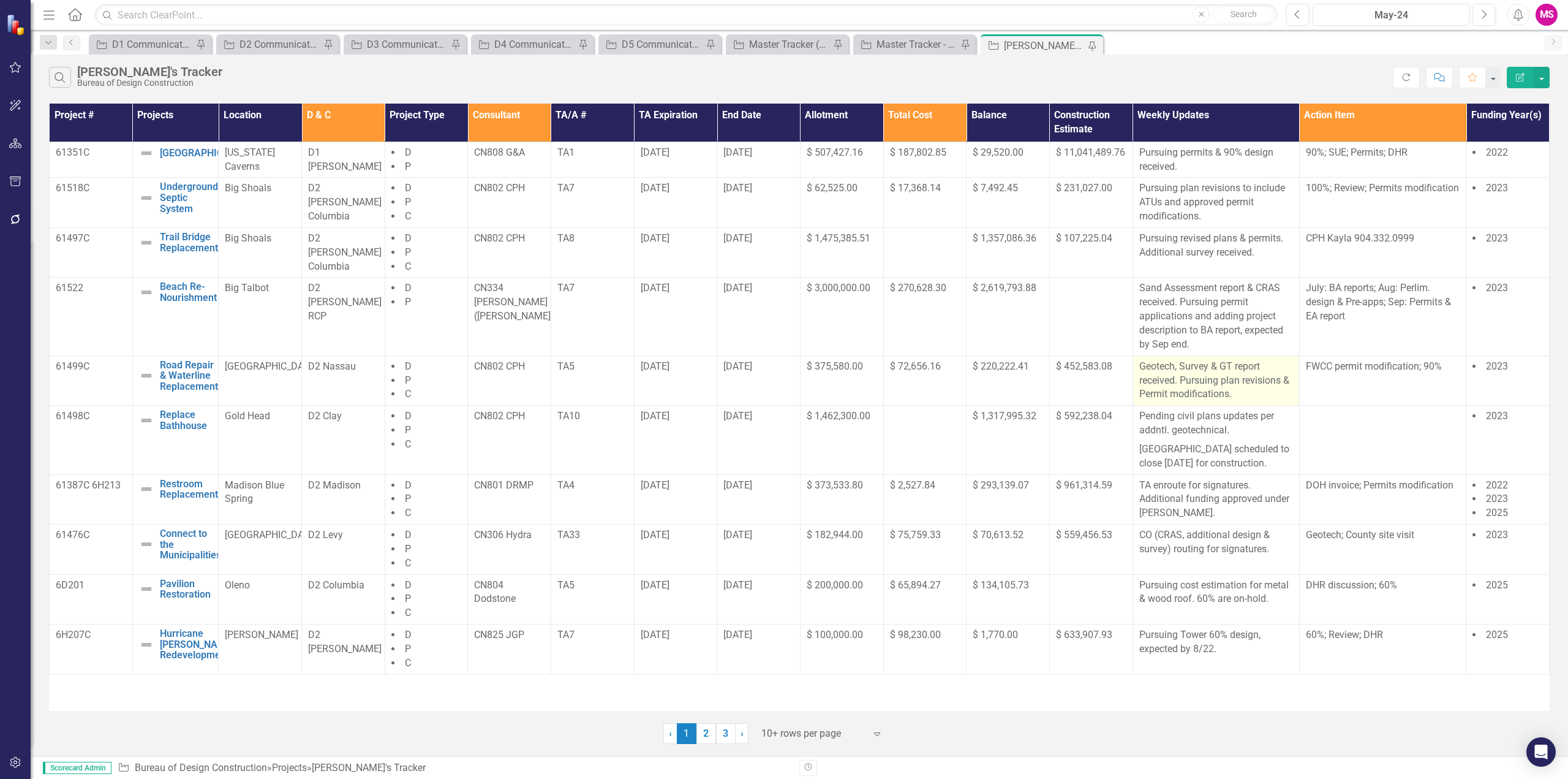
click at [1211, 392] on p "Geotech, Survey & GT report received. Pursuing plan revisions & Permit modifica…" at bounding box center [1216, 381] width 154 height 43
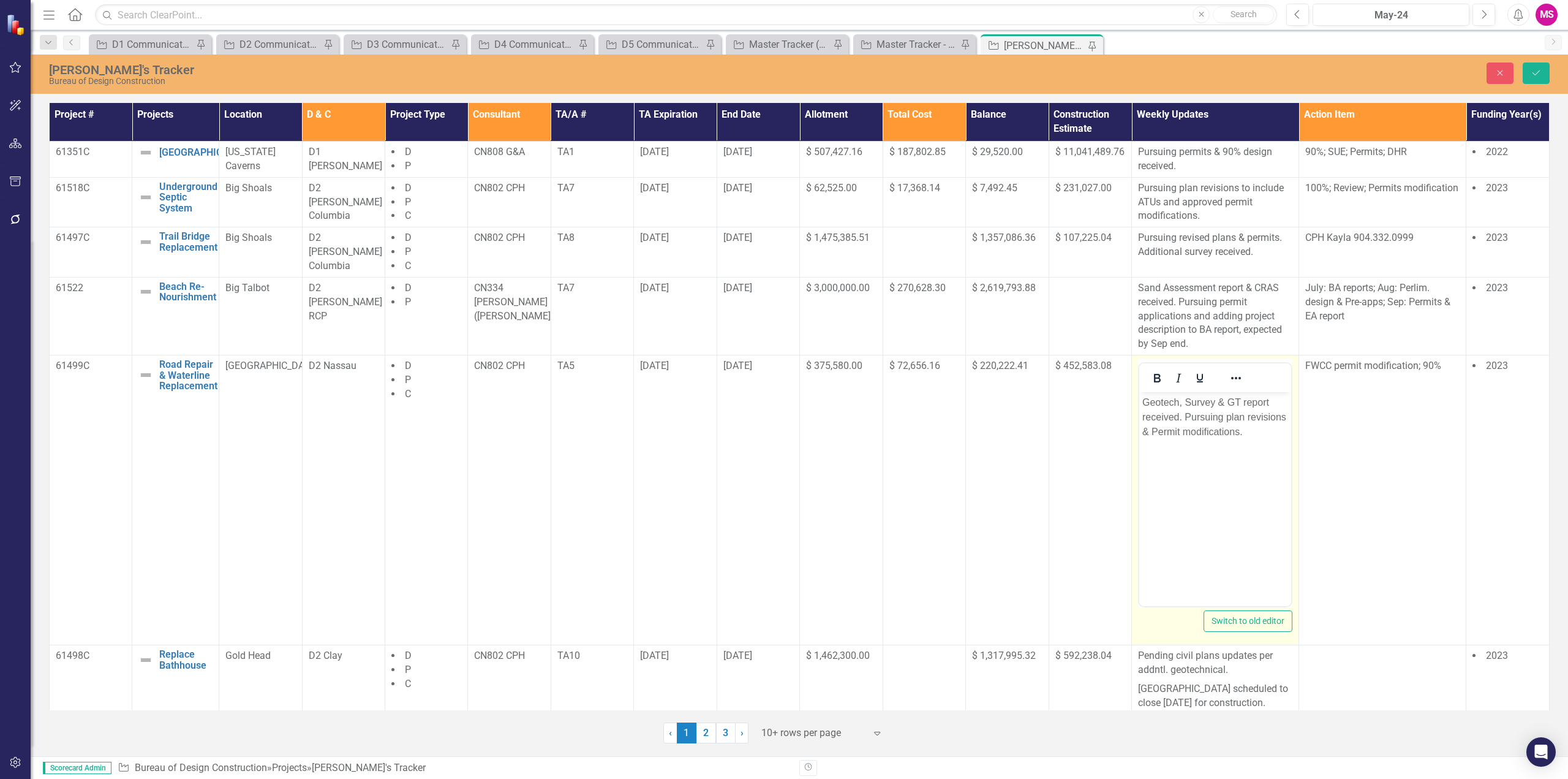
click at [1240, 430] on p "Geotech, Survey & GT report received. Pursuing plan revisions & Permit modifica…" at bounding box center [1216, 417] width 146 height 44
click at [1175, 443] on p "Geotech, Survey & GT report received. Pursuing plan revisions & Permit modifica…" at bounding box center [1216, 424] width 145 height 59
click at [1533, 74] on icon "Save" at bounding box center [1537, 73] width 11 height 9
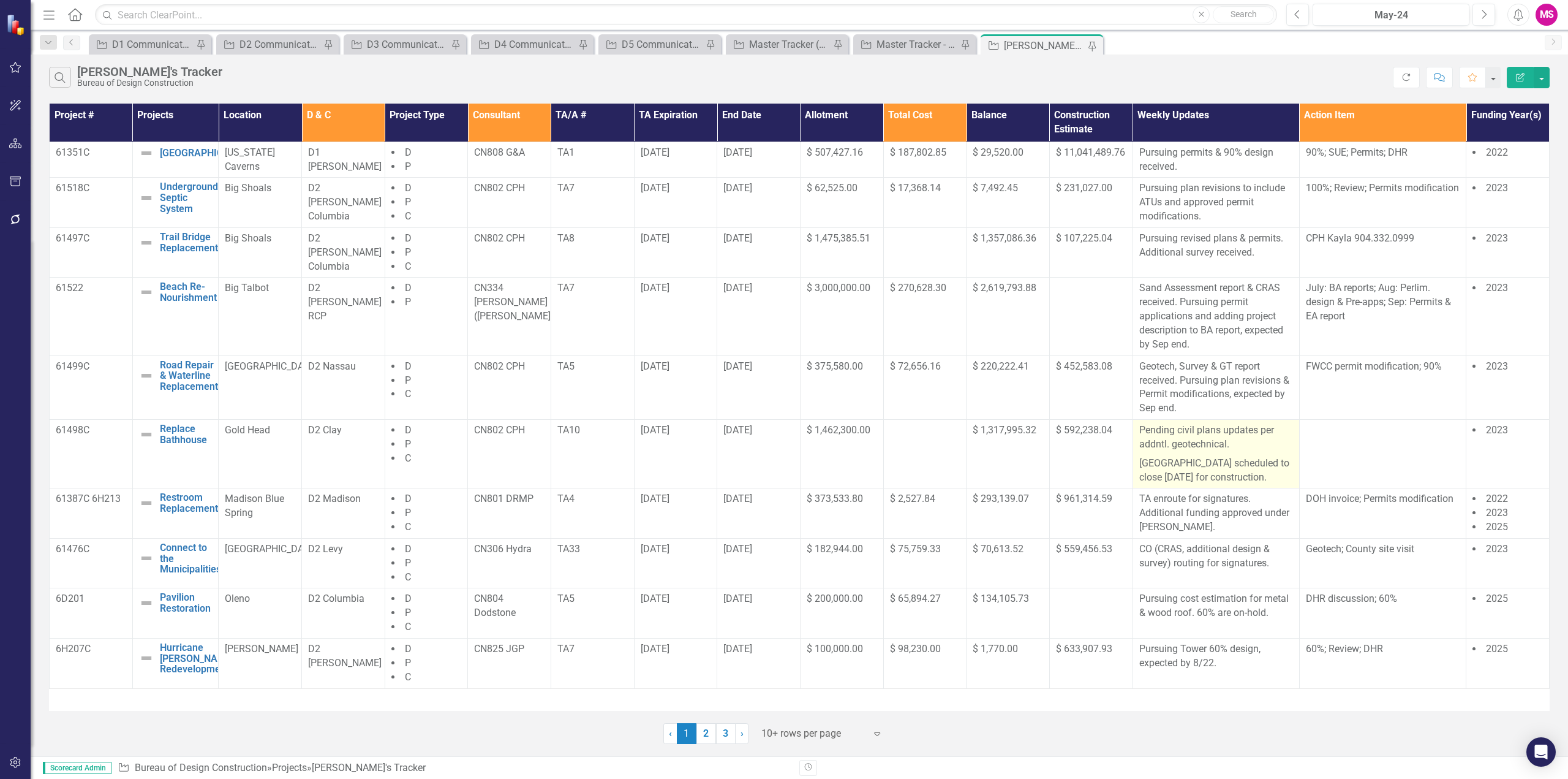
click at [1272, 461] on p "[GEOGRAPHIC_DATA] scheduled to close [DATE] for construction." at bounding box center [1216, 469] width 154 height 31
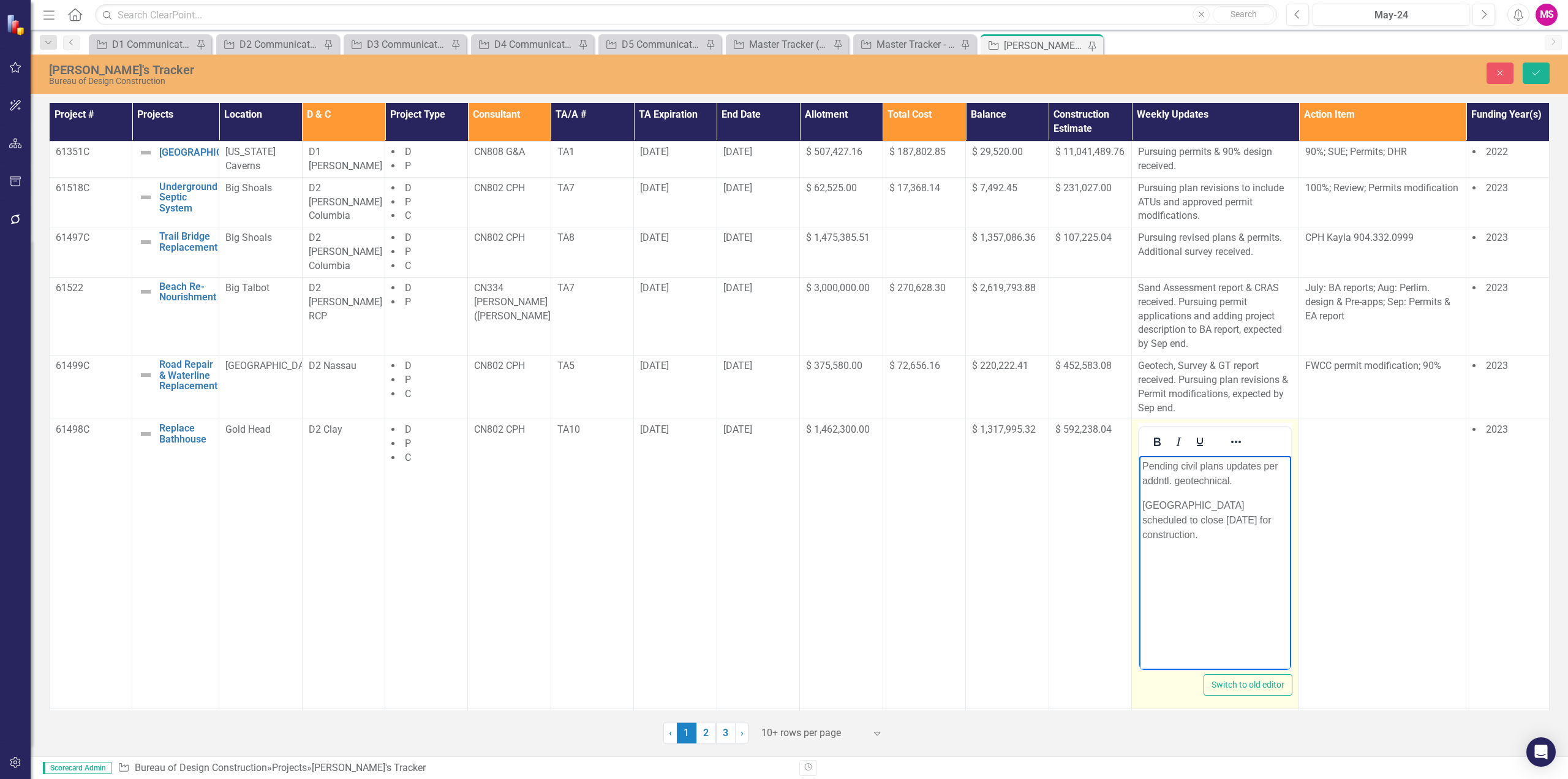
drag, startPoint x: 1202, startPoint y: 537, endPoint x: 1136, endPoint y: 502, distance: 74.7
click at [1140, 502] on html "Pending civil plans updates per addntl. geotechnical. [GEOGRAPHIC_DATA] schedul…" at bounding box center [1216, 548] width 152 height 184
drag, startPoint x: 1240, startPoint y: 477, endPoint x: 2457, endPoint y: 946, distance: 1304.2
click at [1240, 477] on p "Pending civil plans updates per addntl. geotechnical." at bounding box center [1216, 473] width 145 height 29
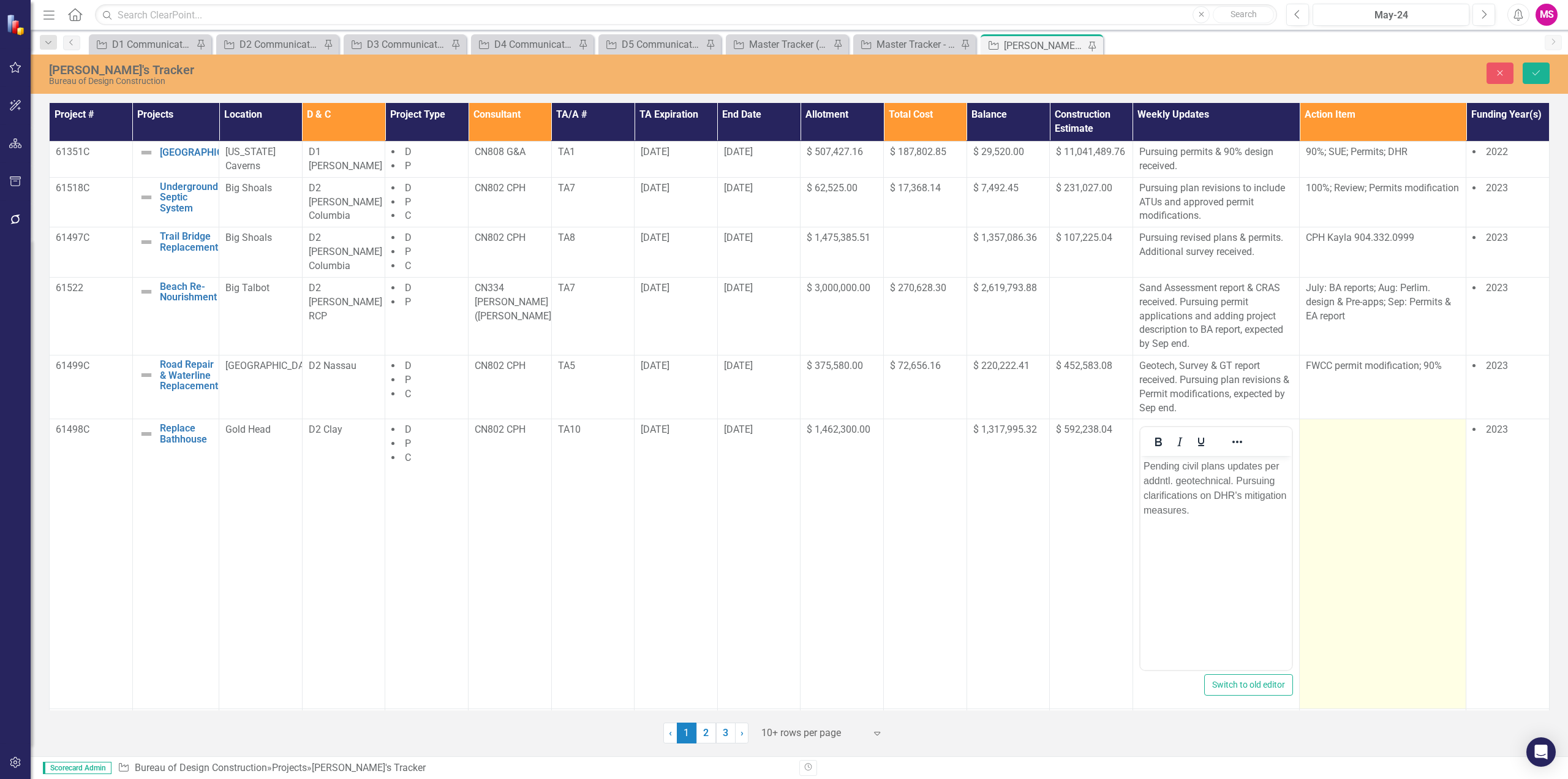
click at [1343, 453] on td at bounding box center [1383, 564] width 167 height 290
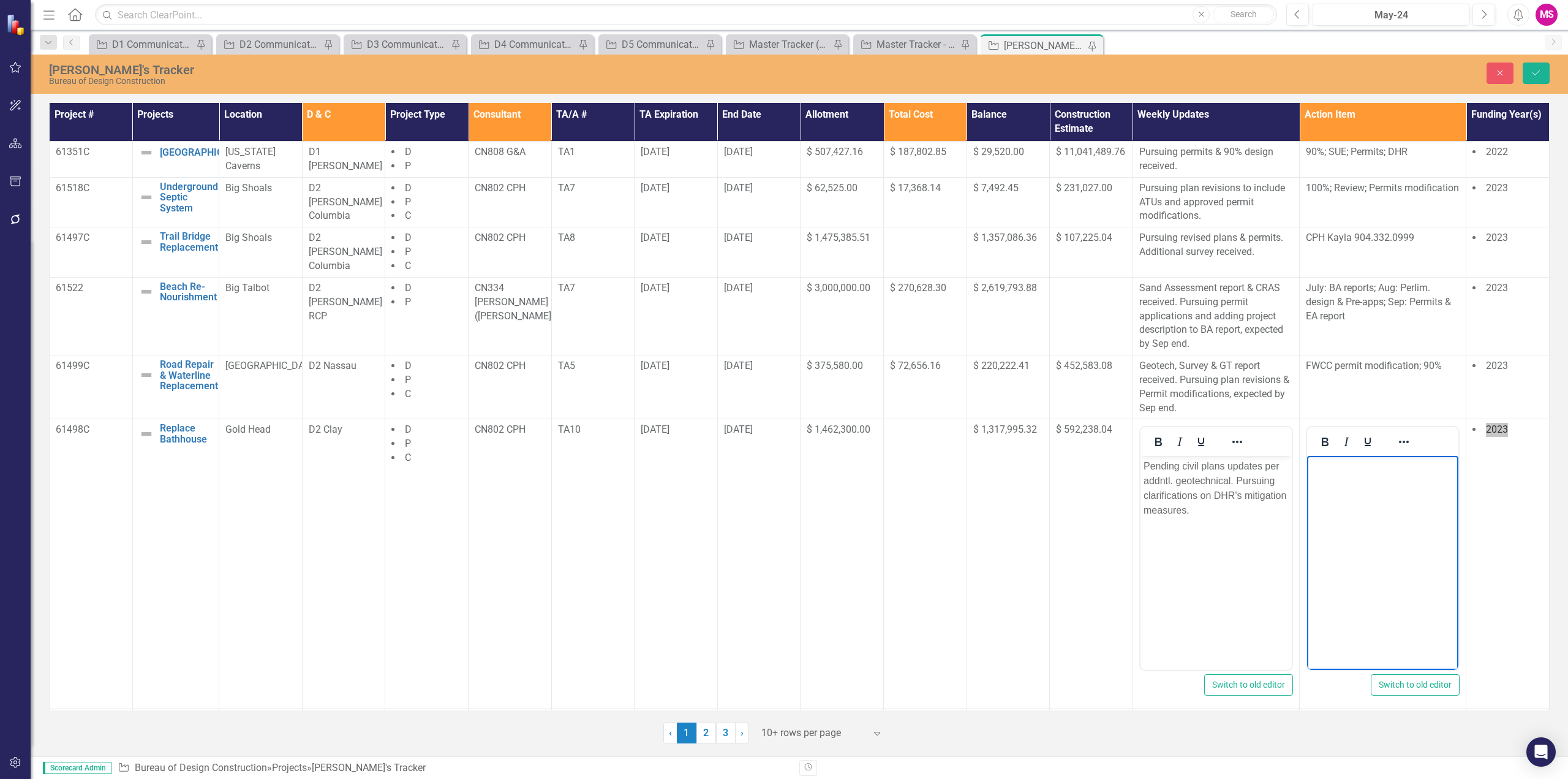
click at [1357, 485] on body "Rich Text Area. Press ALT-0 for help." at bounding box center [1382, 548] width 151 height 184
click at [1539, 65] on button "Save" at bounding box center [1537, 73] width 27 height 21
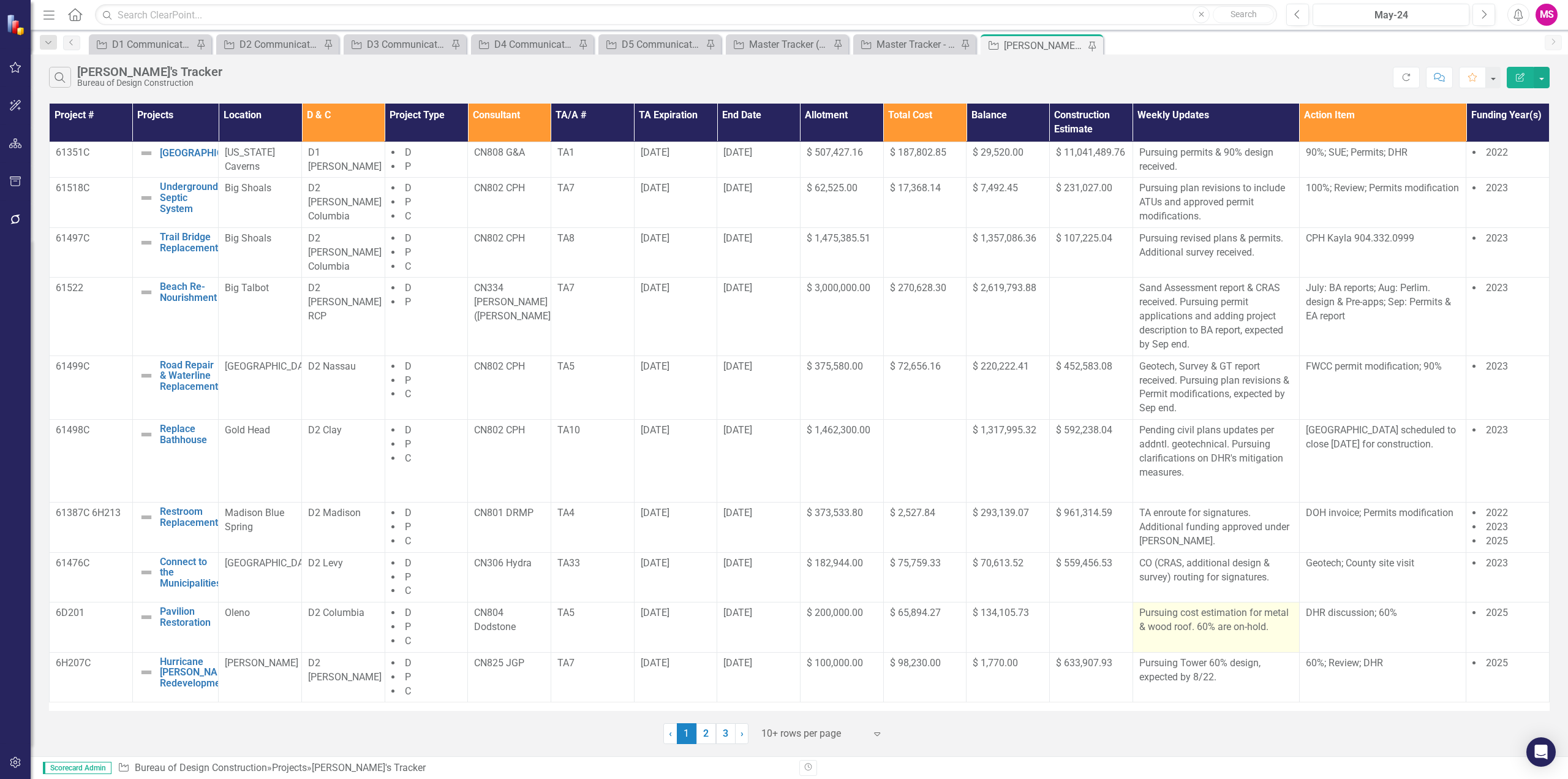
click at [1184, 628] on p "Pursuing cost estimation for metal & wood roof. 60% are on-hold." at bounding box center [1216, 620] width 154 height 28
click at [1184, 628] on p "Pursuing cost estimation for metal & wood roof. 60% are on-hold." at bounding box center [1216, 620] width 154 height 28
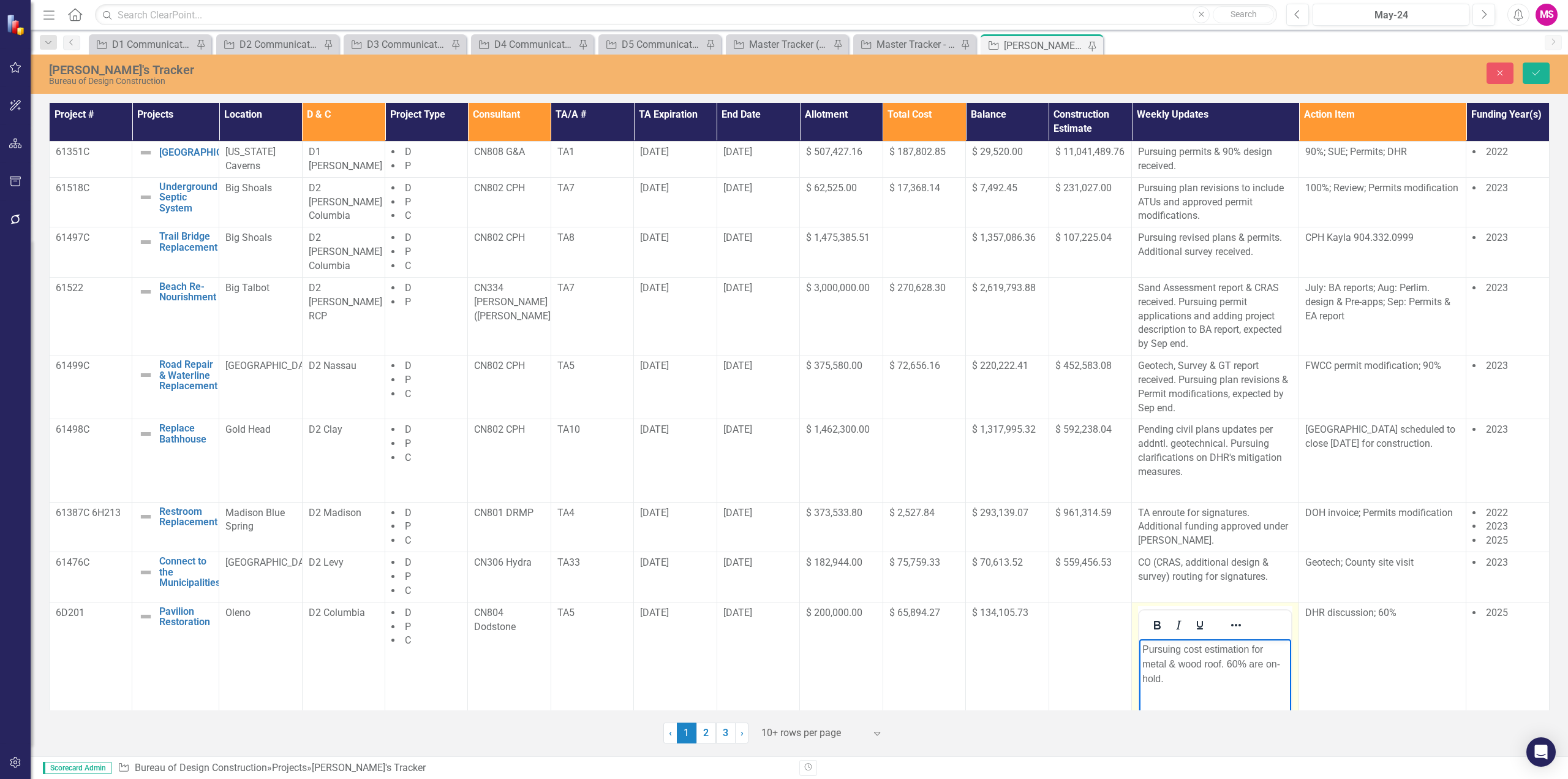
click at [1221, 659] on p "Pursuing cost estimation for metal & wood roof. 60% are on-hold." at bounding box center [1216, 663] width 146 height 44
click at [1534, 70] on icon "Save" at bounding box center [1537, 73] width 11 height 9
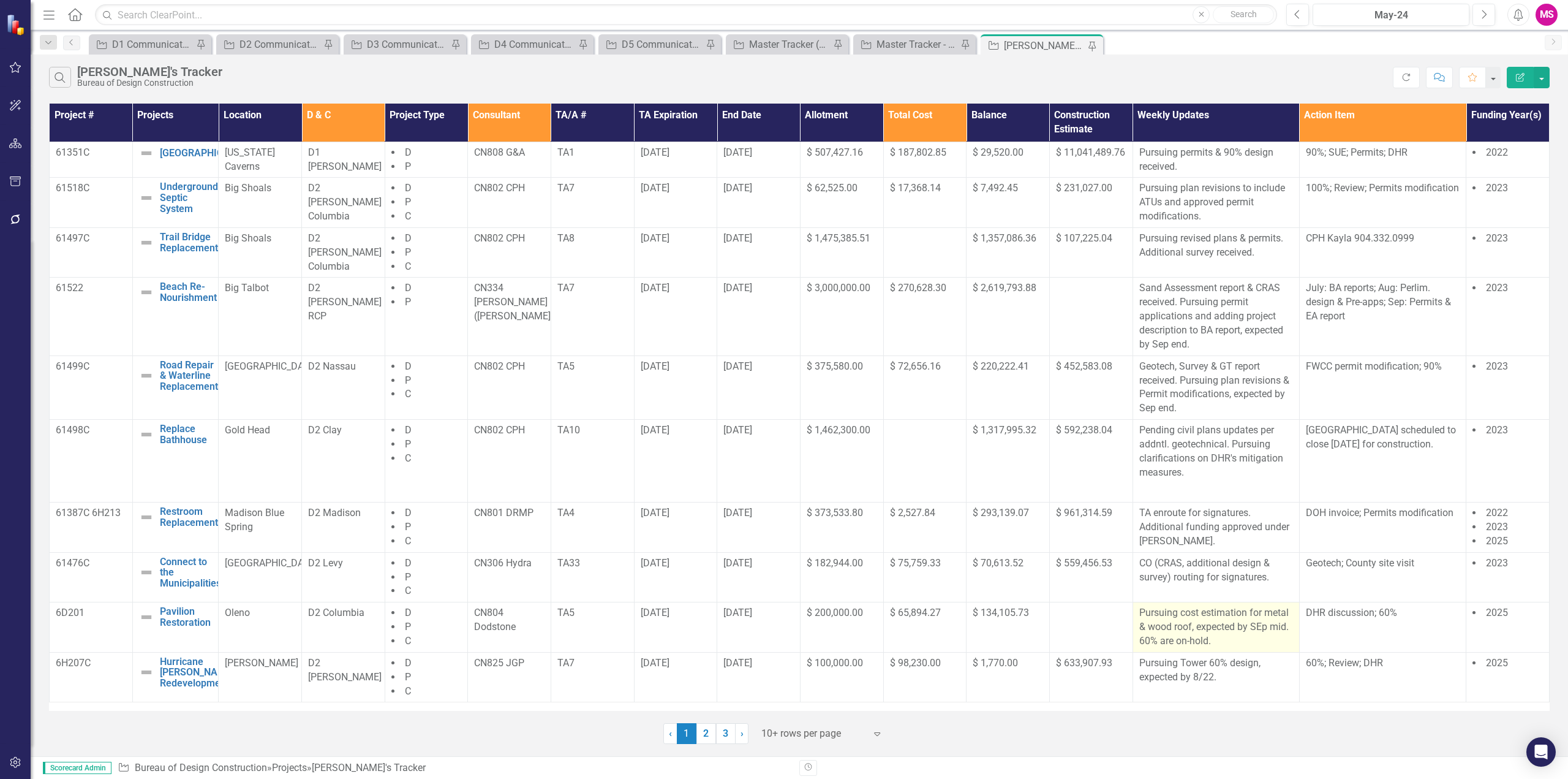
click at [1255, 628] on p "Pursuing cost estimation for metal & wood roof, expected by SEp mid. 60% are on…" at bounding box center [1216, 627] width 154 height 43
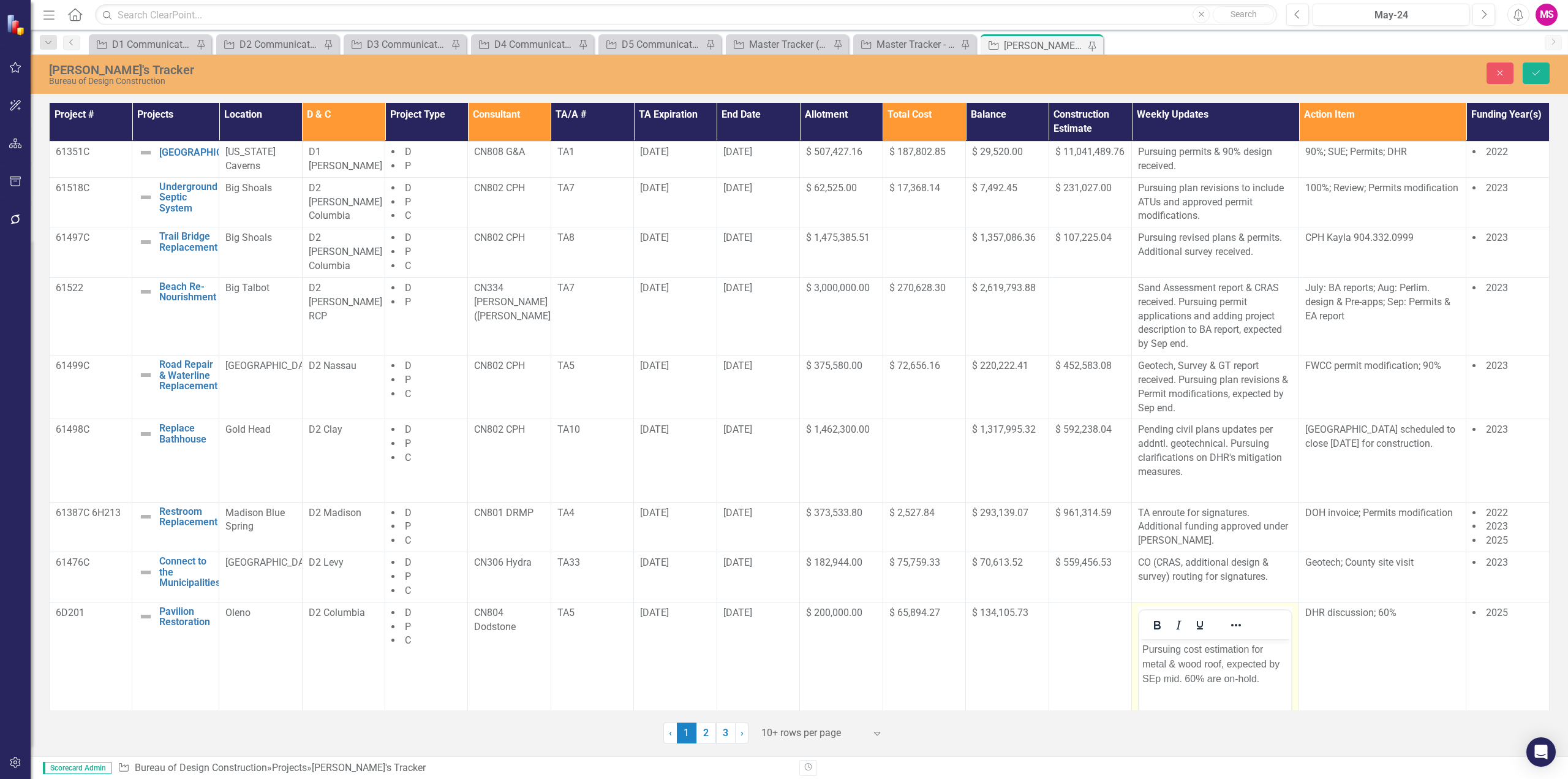
click at [1150, 680] on p "Pursuing cost estimation for metal & wood roof, expected by SEp mid. 60% are on…" at bounding box center [1216, 663] width 146 height 44
click at [1538, 73] on icon "Save" at bounding box center [1537, 73] width 11 height 9
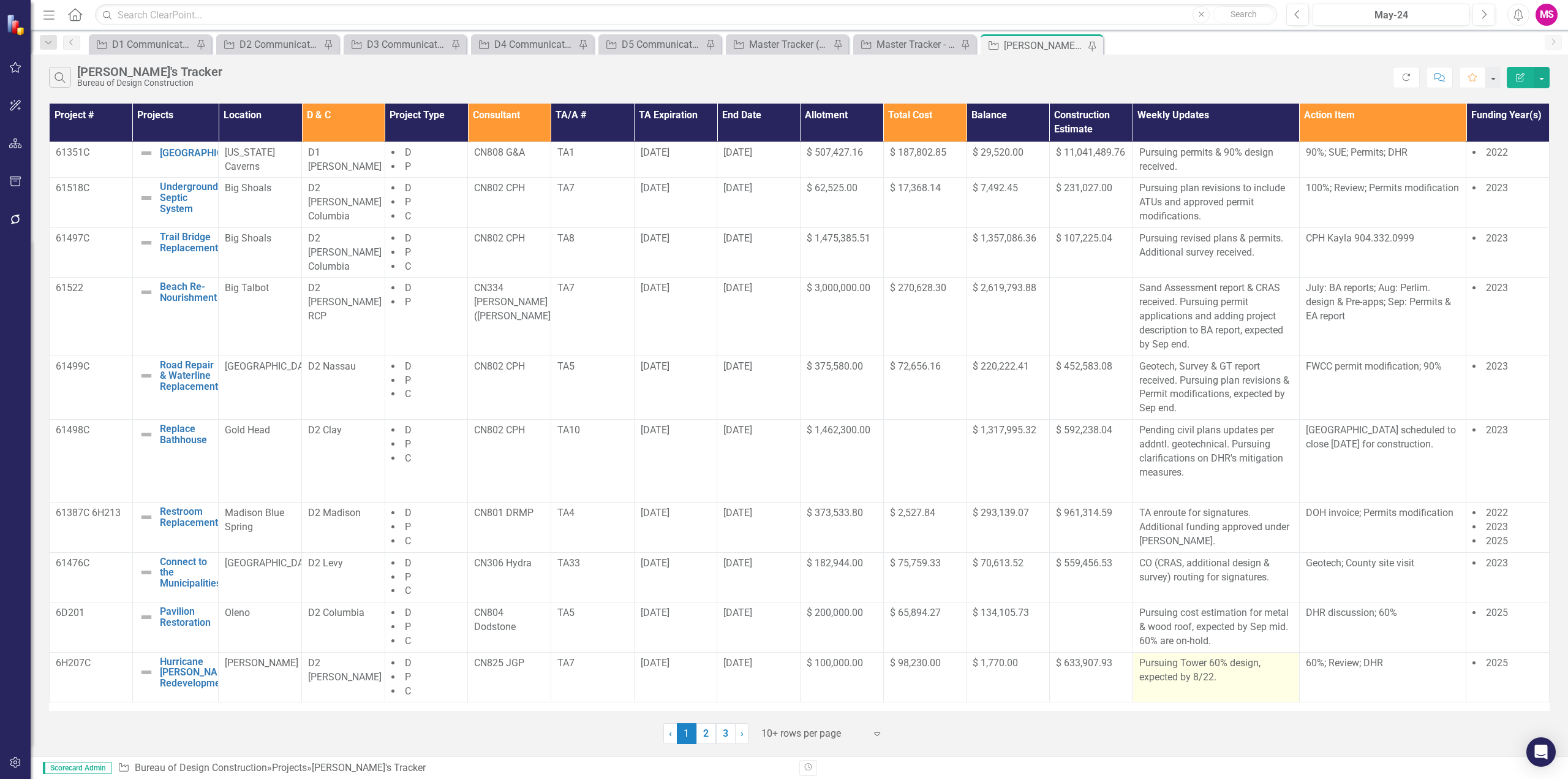
click at [1237, 681] on p "Pursuing Tower 60% design, expected by 8/22." at bounding box center [1216, 670] width 154 height 28
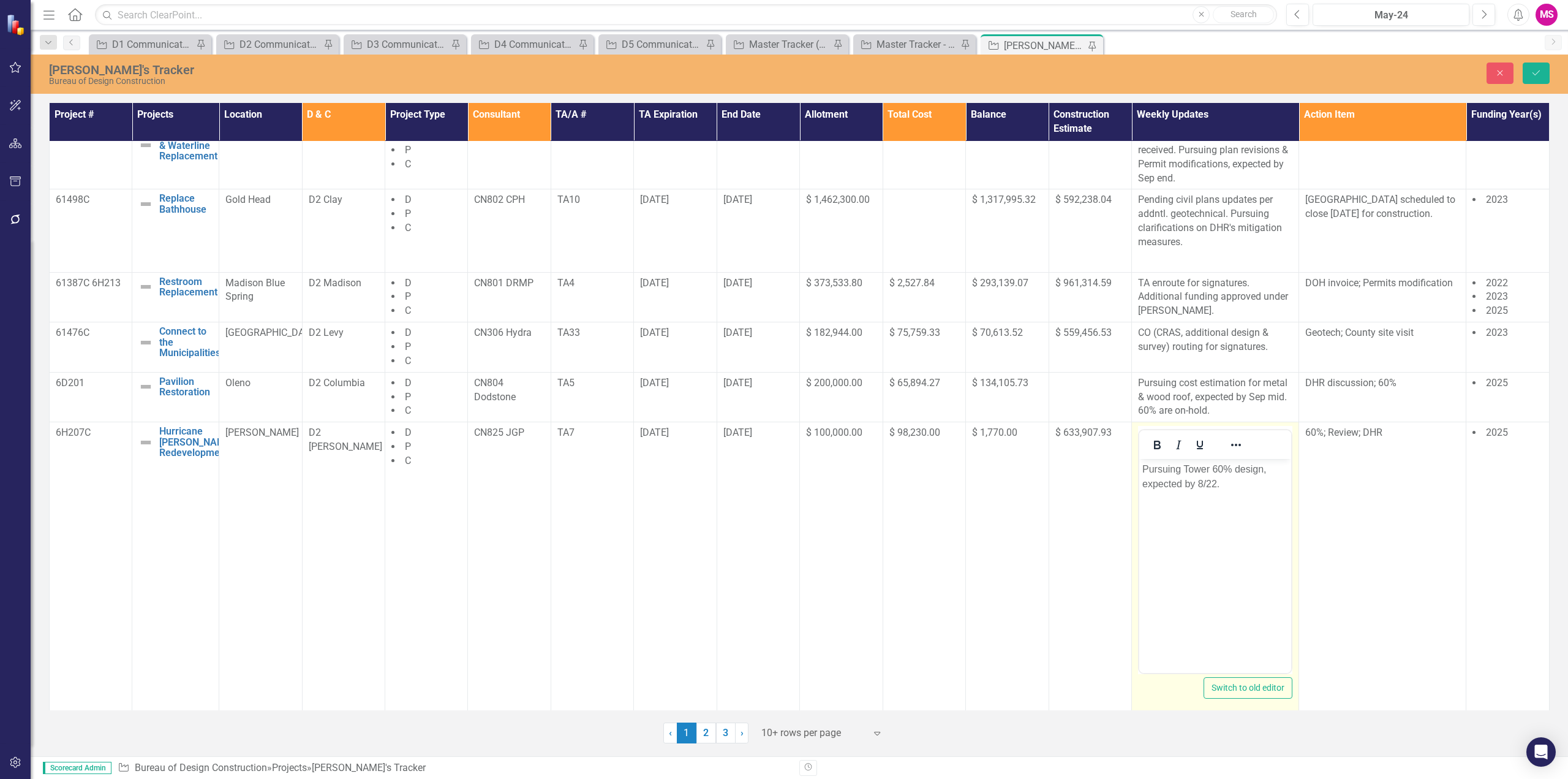
scroll to position [232, 0]
click at [1201, 479] on p "Pursuing Tower 60% design, expected by 8/22." at bounding box center [1216, 475] width 146 height 29
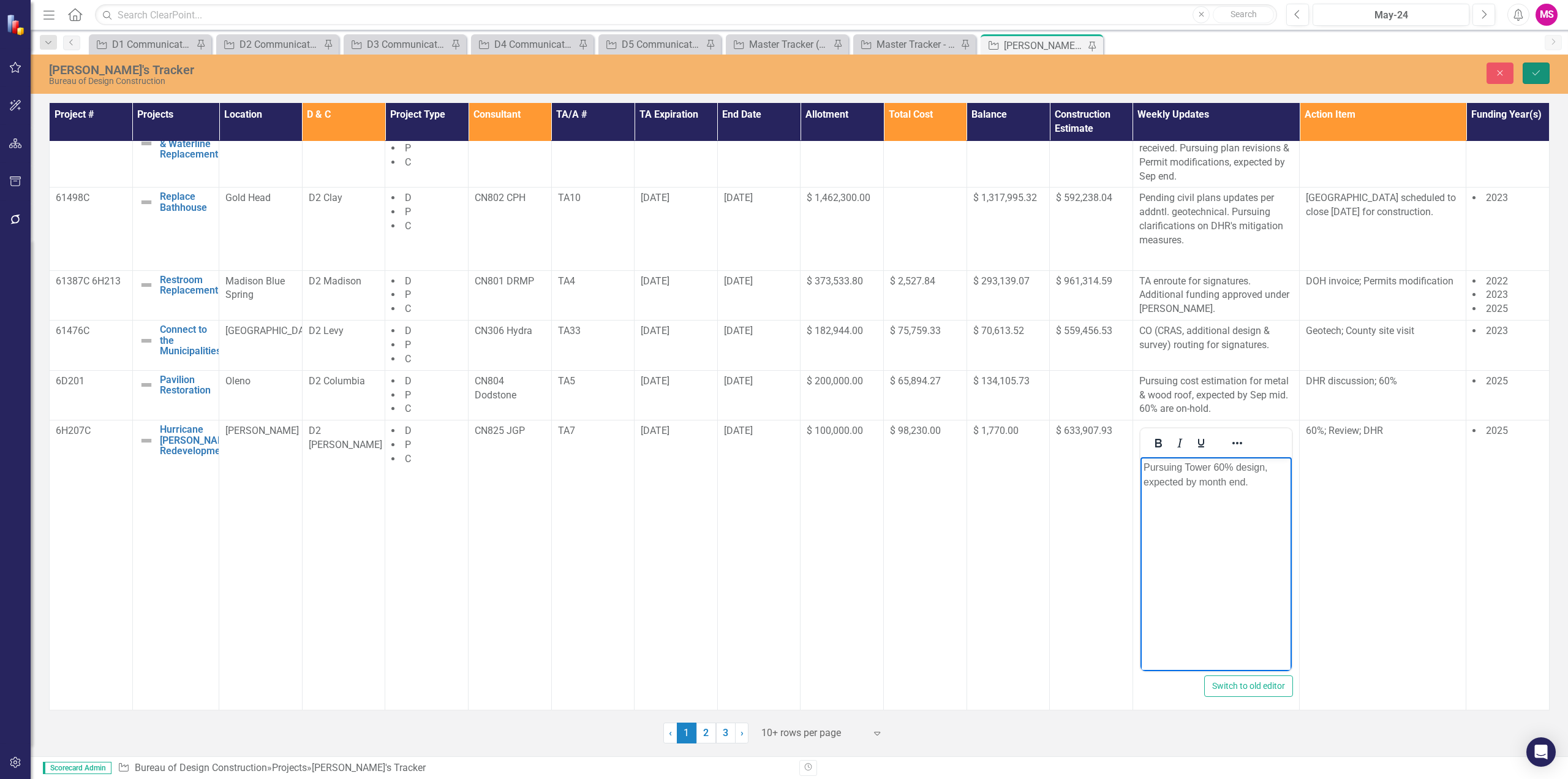
click at [1535, 73] on icon "Save" at bounding box center [1537, 73] width 11 height 9
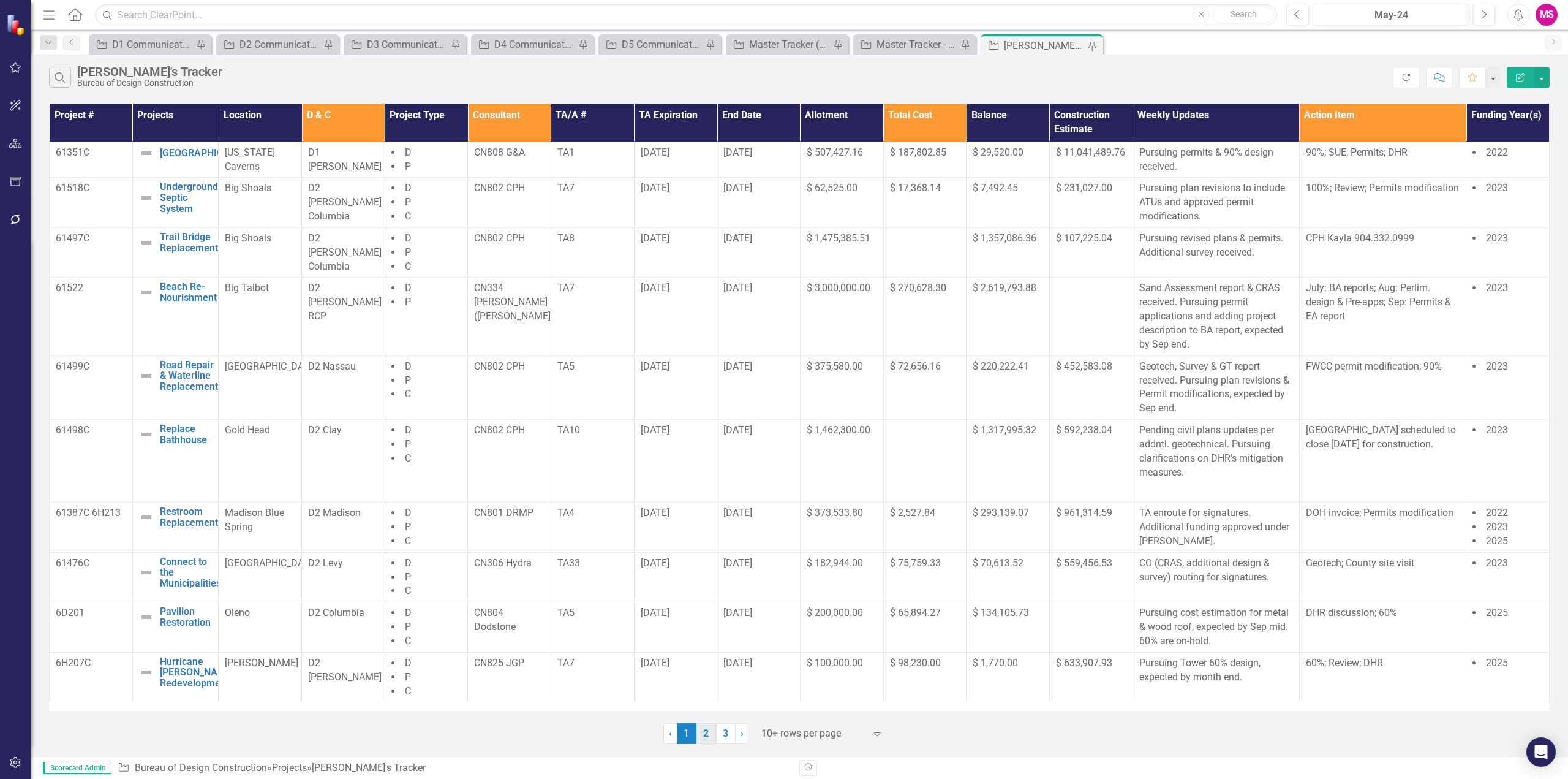
click at [704, 736] on link "2" at bounding box center [706, 733] width 20 height 21
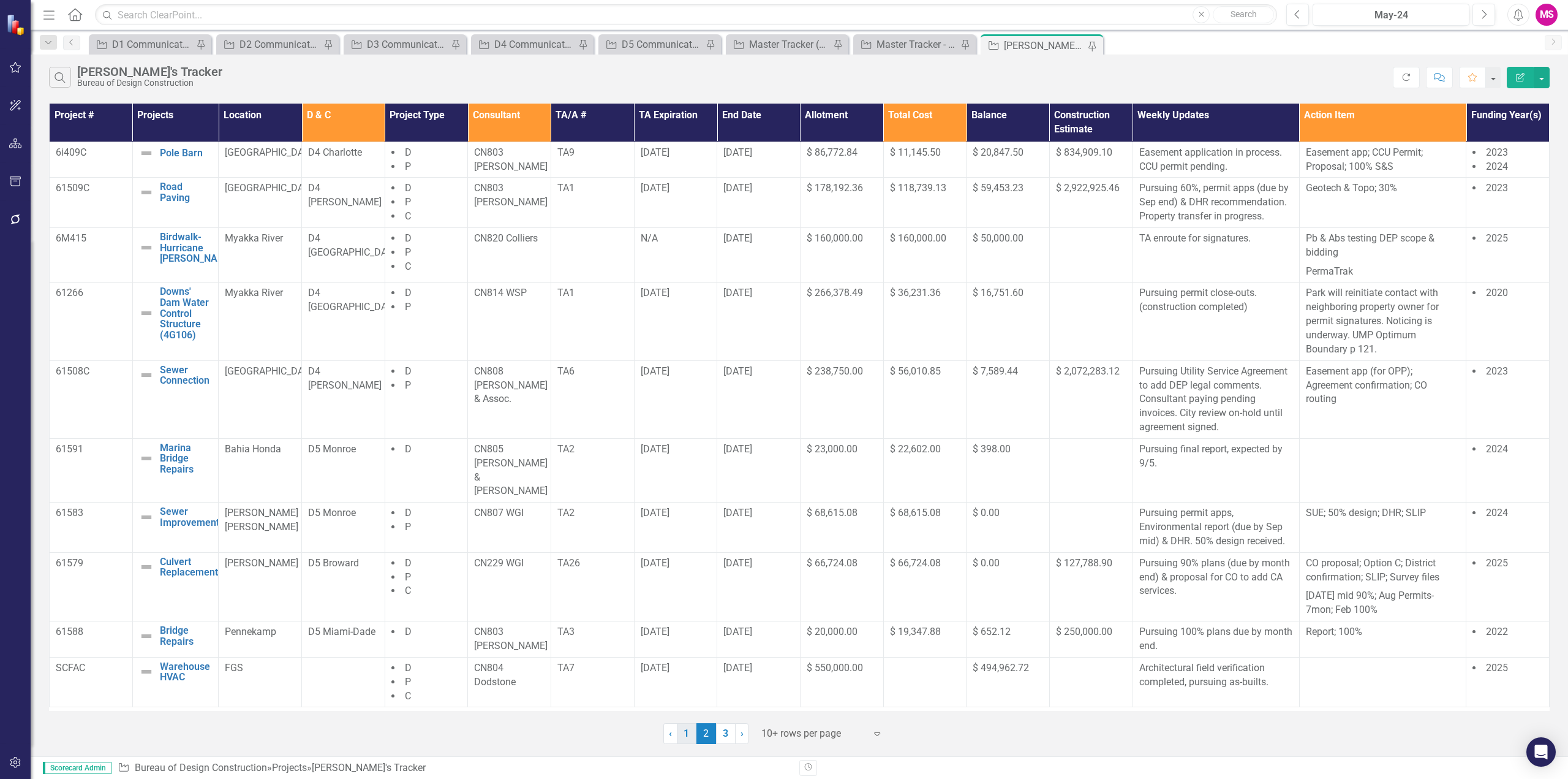
click at [683, 734] on link "1" at bounding box center [687, 733] width 20 height 21
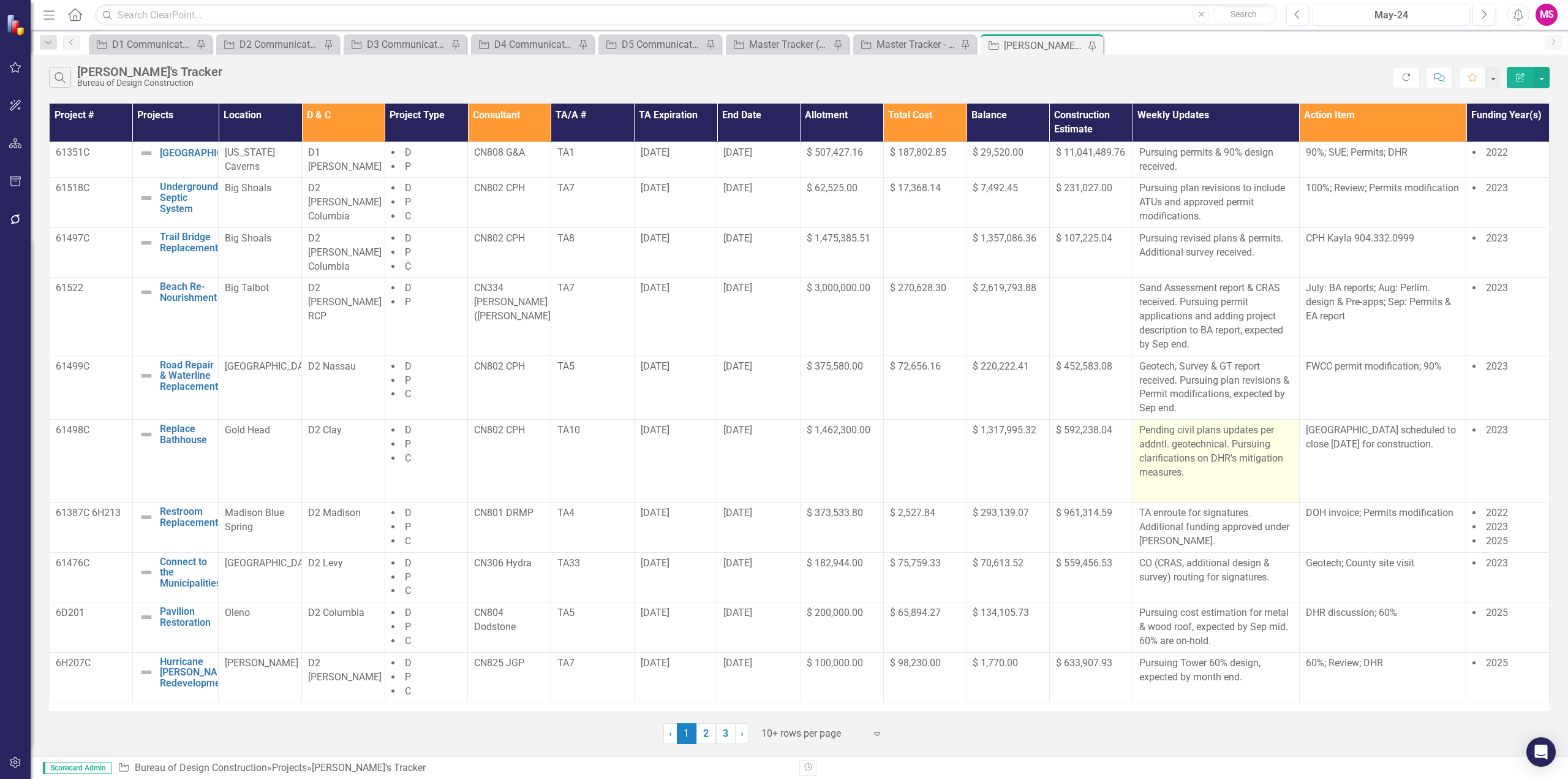
click at [1218, 431] on p "Pending civil plans updates per addntl. geotechnical. Pursuing clarifications o…" at bounding box center [1216, 453] width 154 height 58
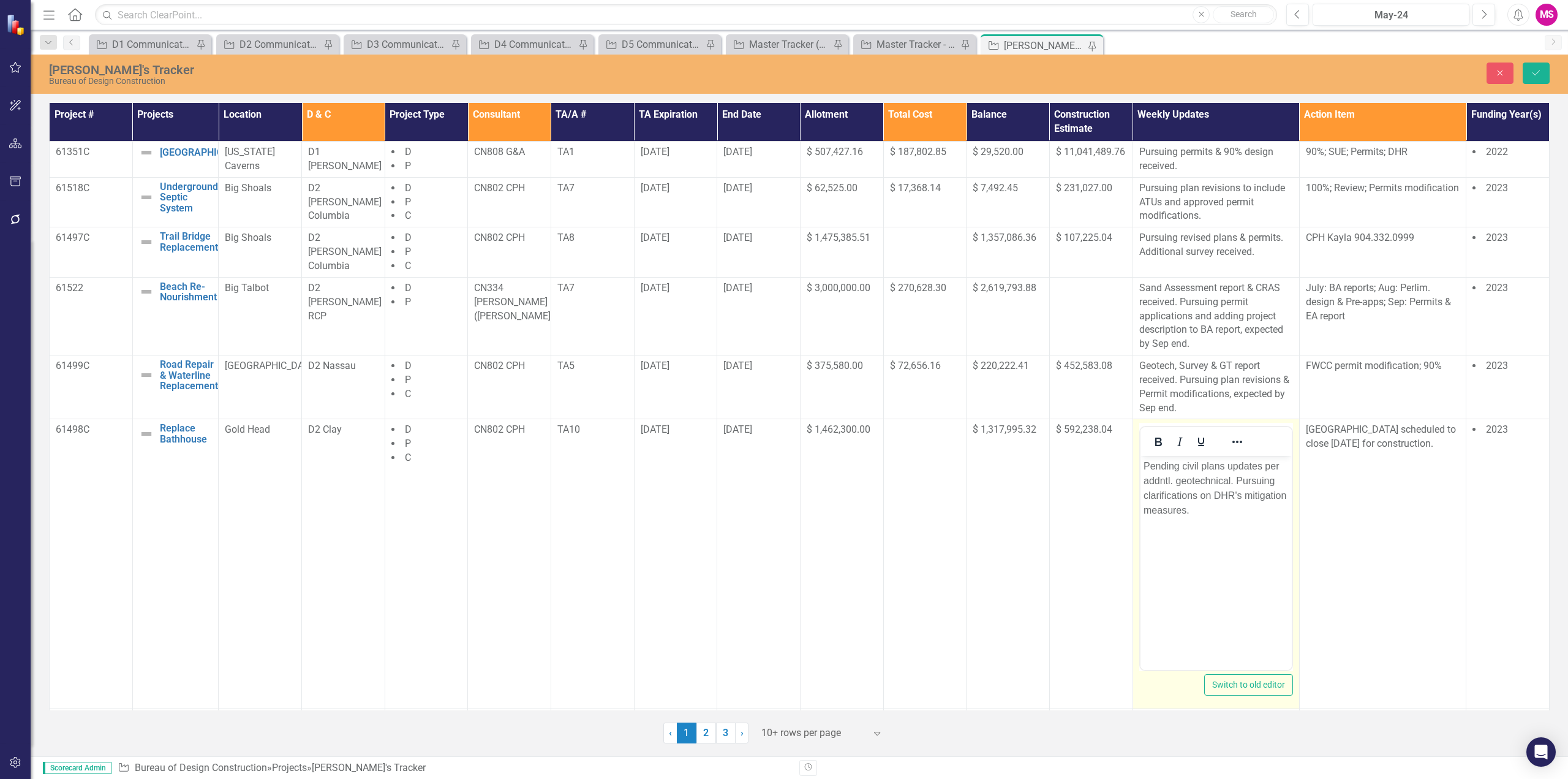
scroll to position [0, 0]
click at [1221, 466] on p "Pending civil plans updates per addntl. geotechnical. Pursuing clarifications o…" at bounding box center [1216, 488] width 146 height 59
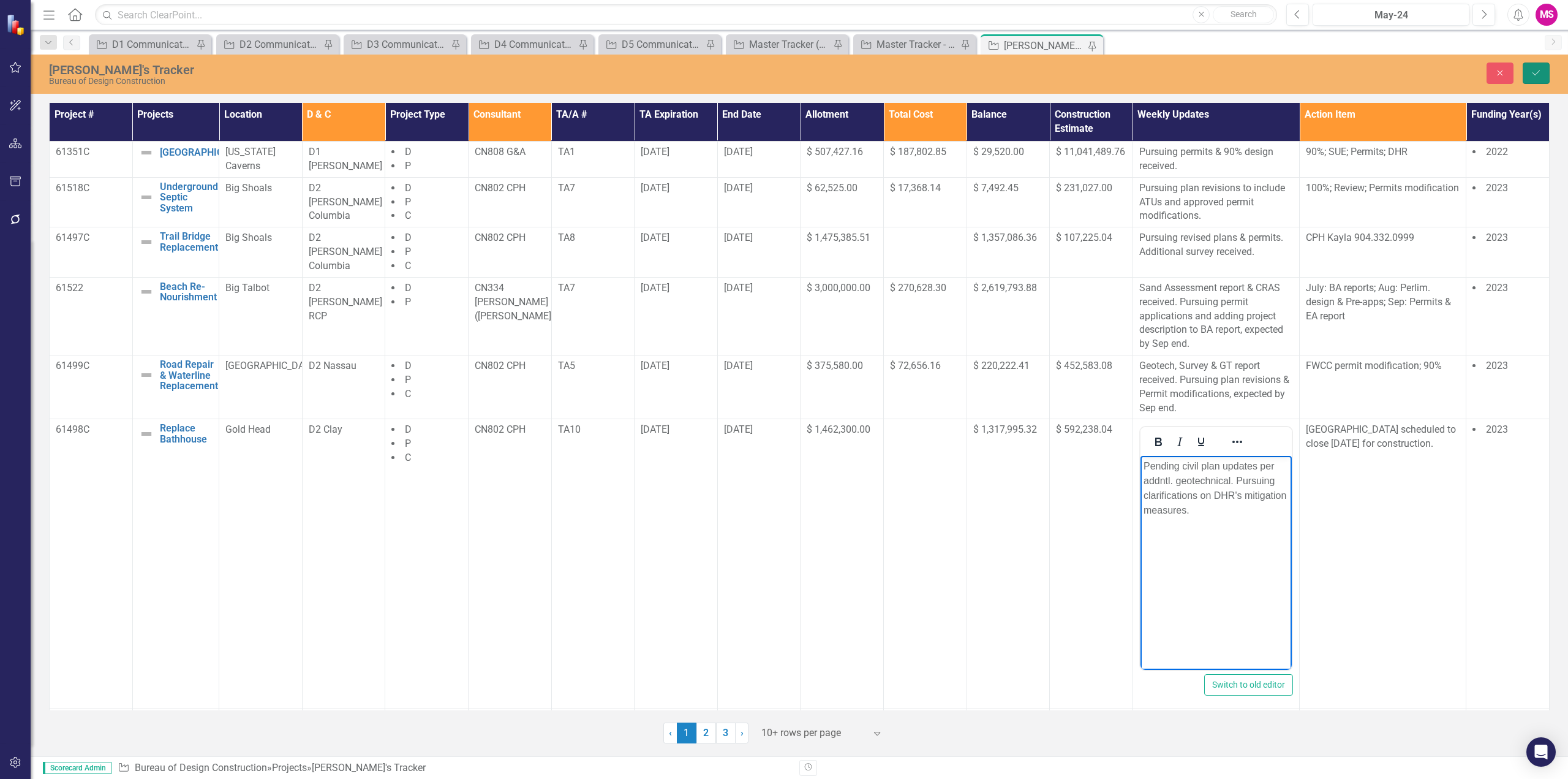
click at [1524, 73] on button "Save" at bounding box center [1537, 73] width 27 height 21
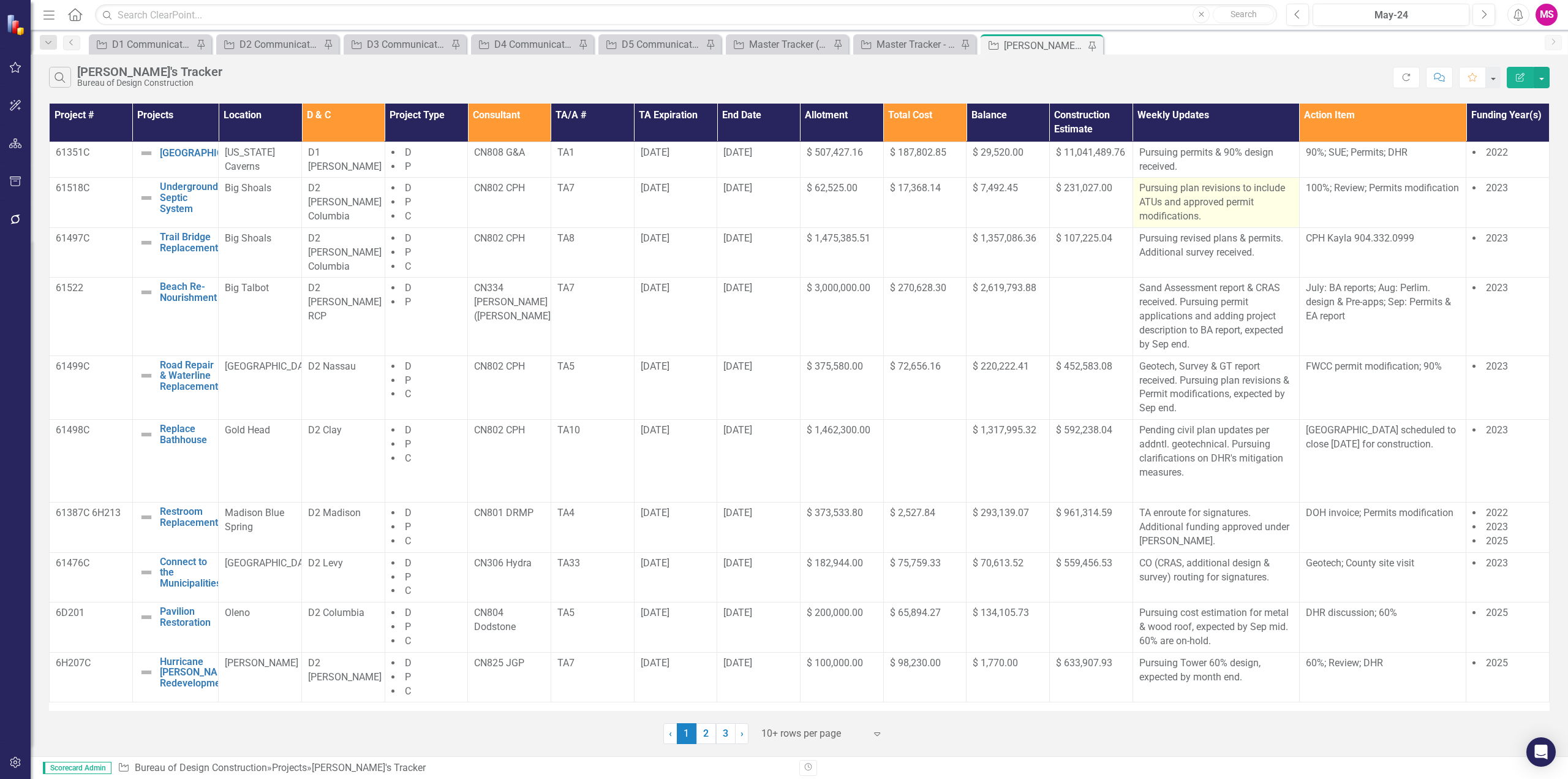
click at [1217, 192] on p "Pursuing plan revisions to include ATUs and approved permit modifications." at bounding box center [1216, 203] width 154 height 43
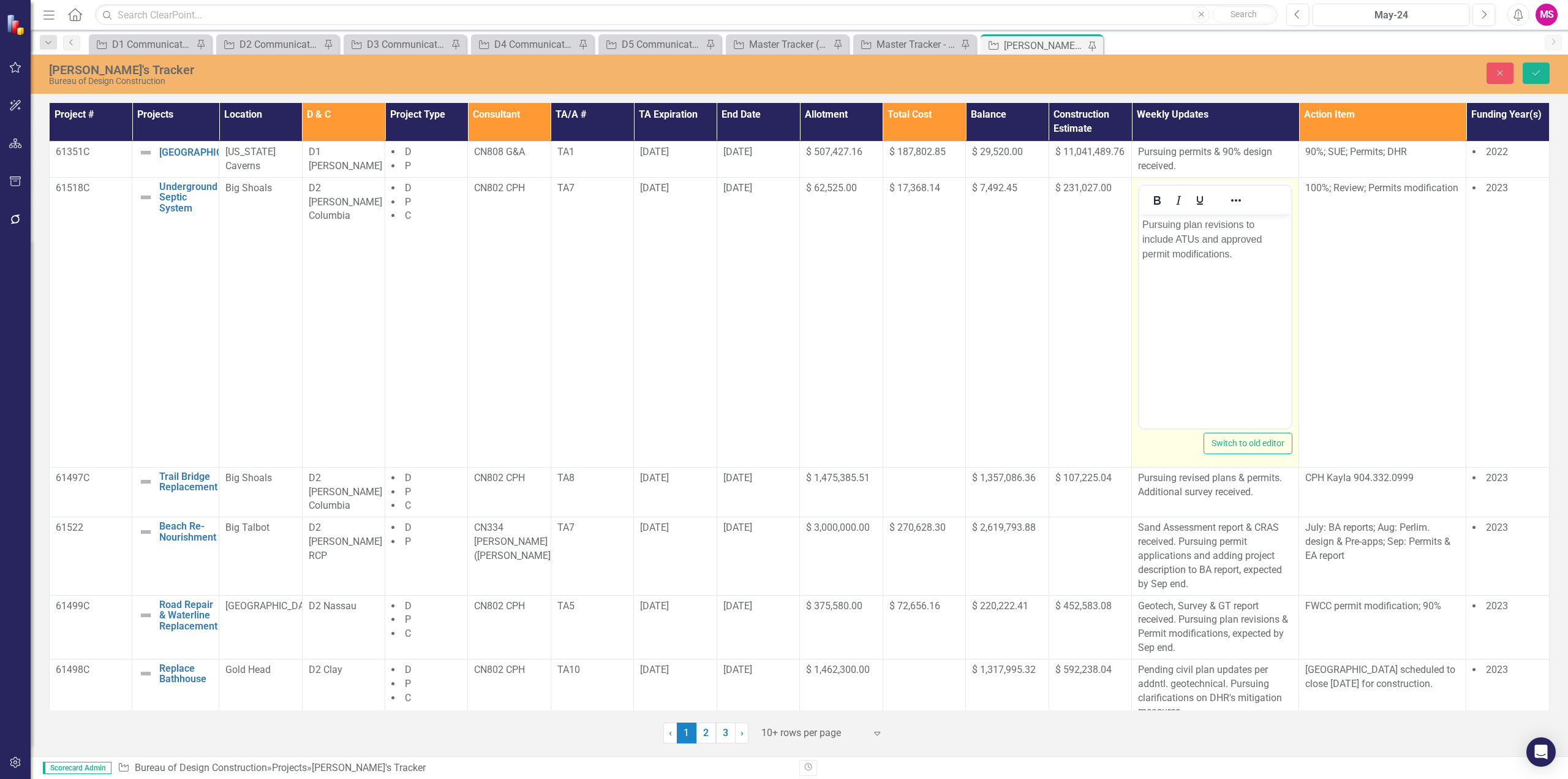
click at [1164, 255] on p "Pursuing plan revisions to include ATUs and approved permit modifications." at bounding box center [1216, 239] width 146 height 44
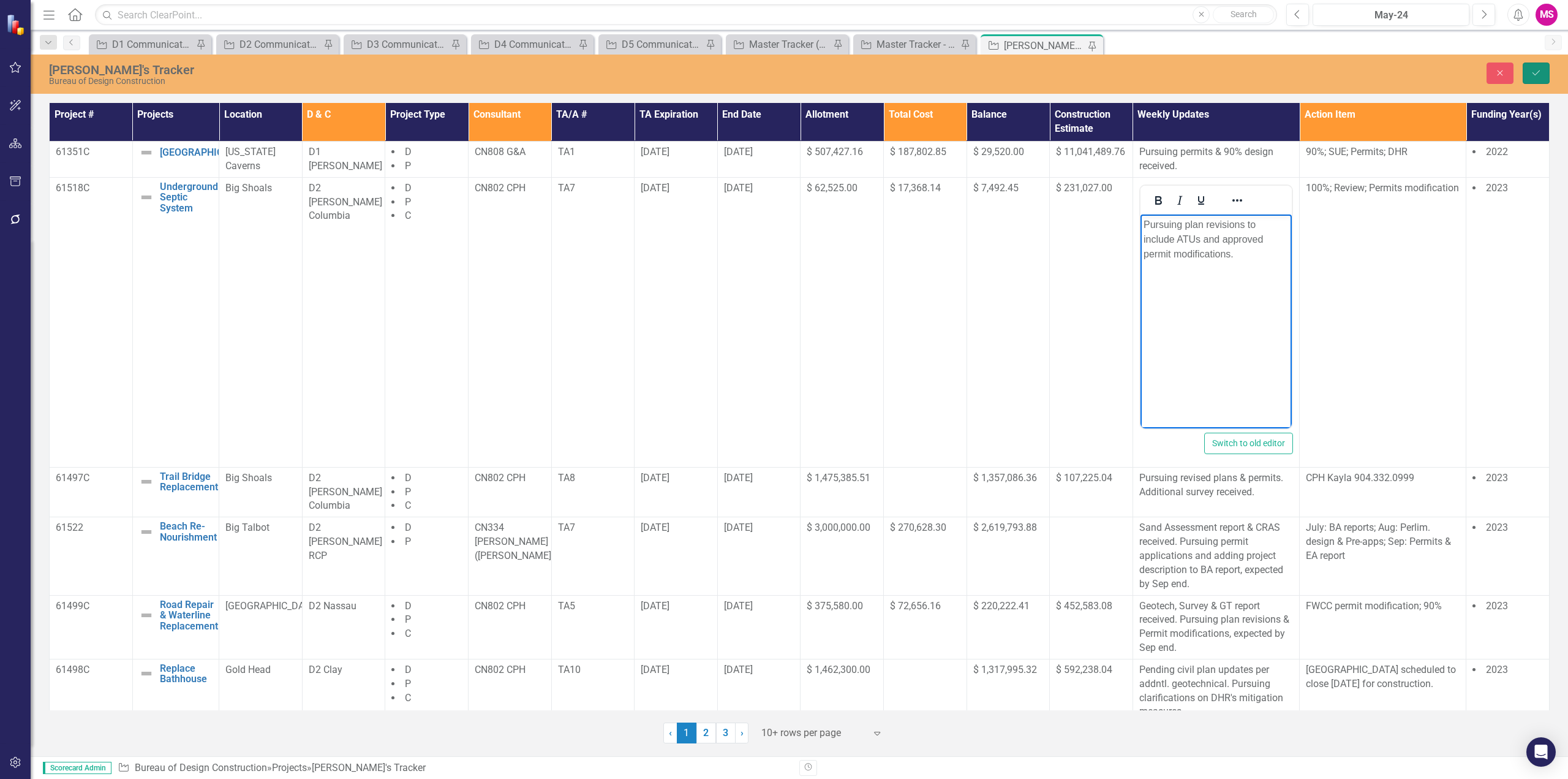
click at [1533, 72] on icon "Save" at bounding box center [1537, 73] width 11 height 9
